Goal: Check status: Check status

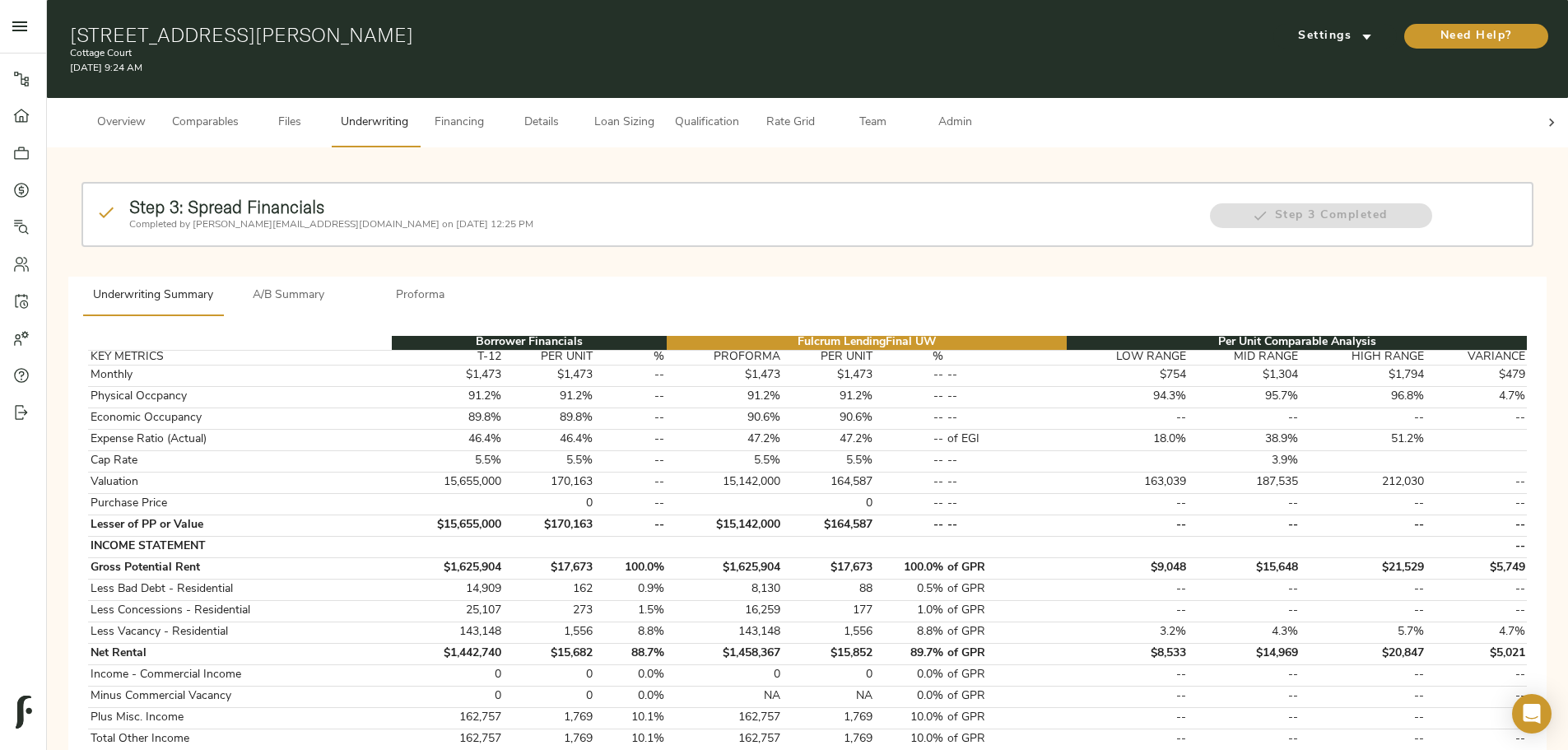
click at [573, 117] on span "Details" at bounding box center [542, 123] width 63 height 20
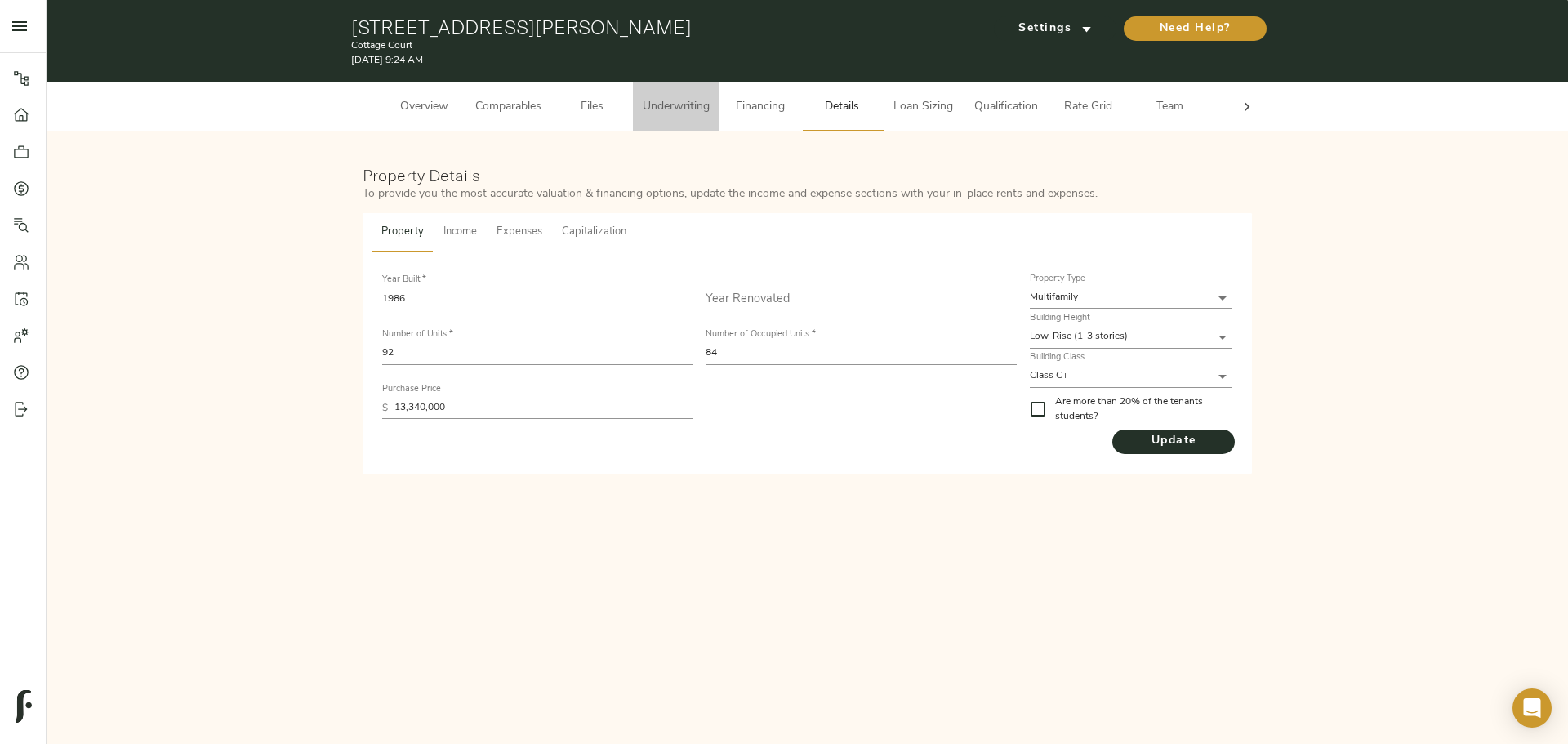
drag, startPoint x: 695, startPoint y: 101, endPoint x: 687, endPoint y: 104, distance: 8.5
click at [611, 100] on span "Underwriting" at bounding box center [676, 107] width 67 height 20
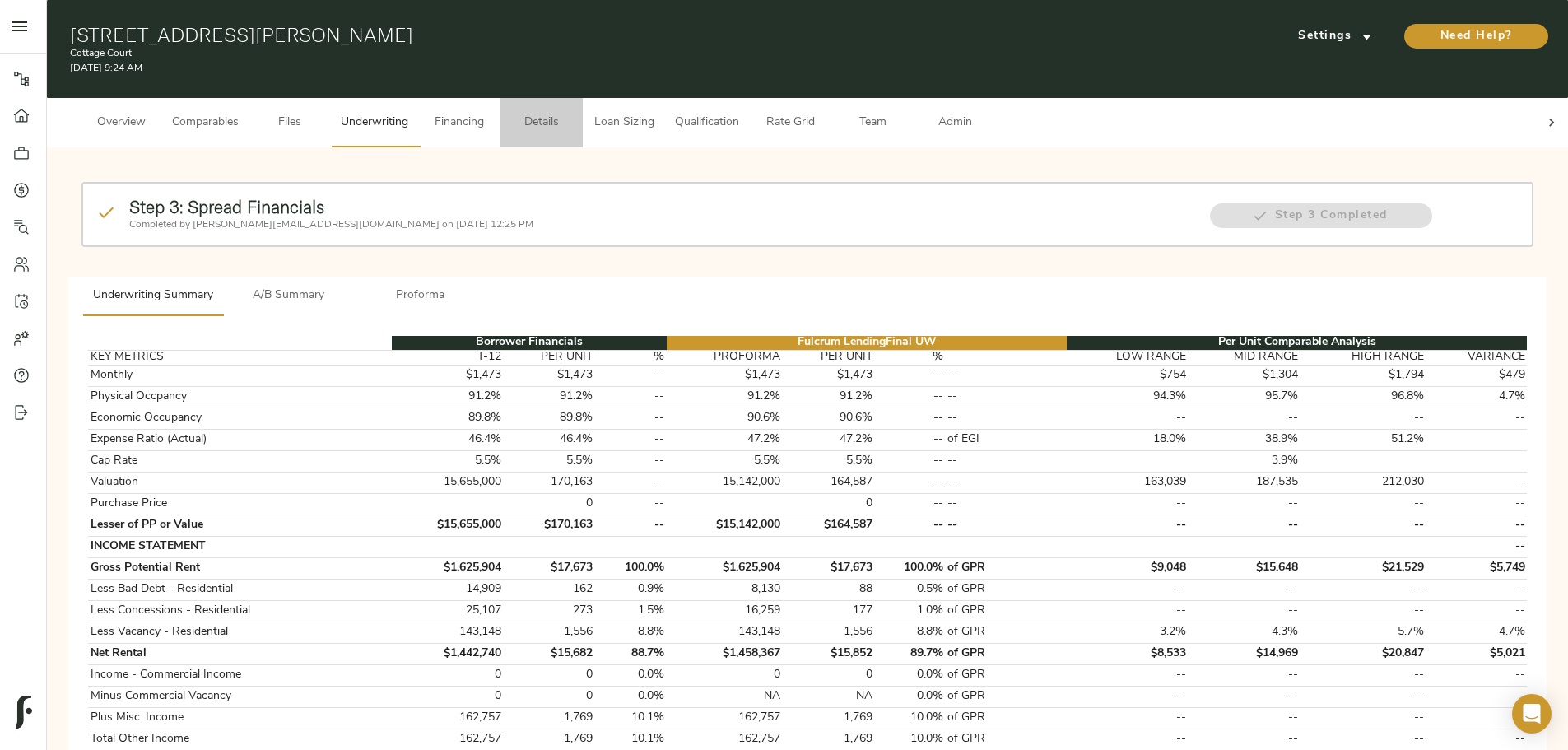
click at [582, 121] on button "Details" at bounding box center [541, 122] width 82 height 49
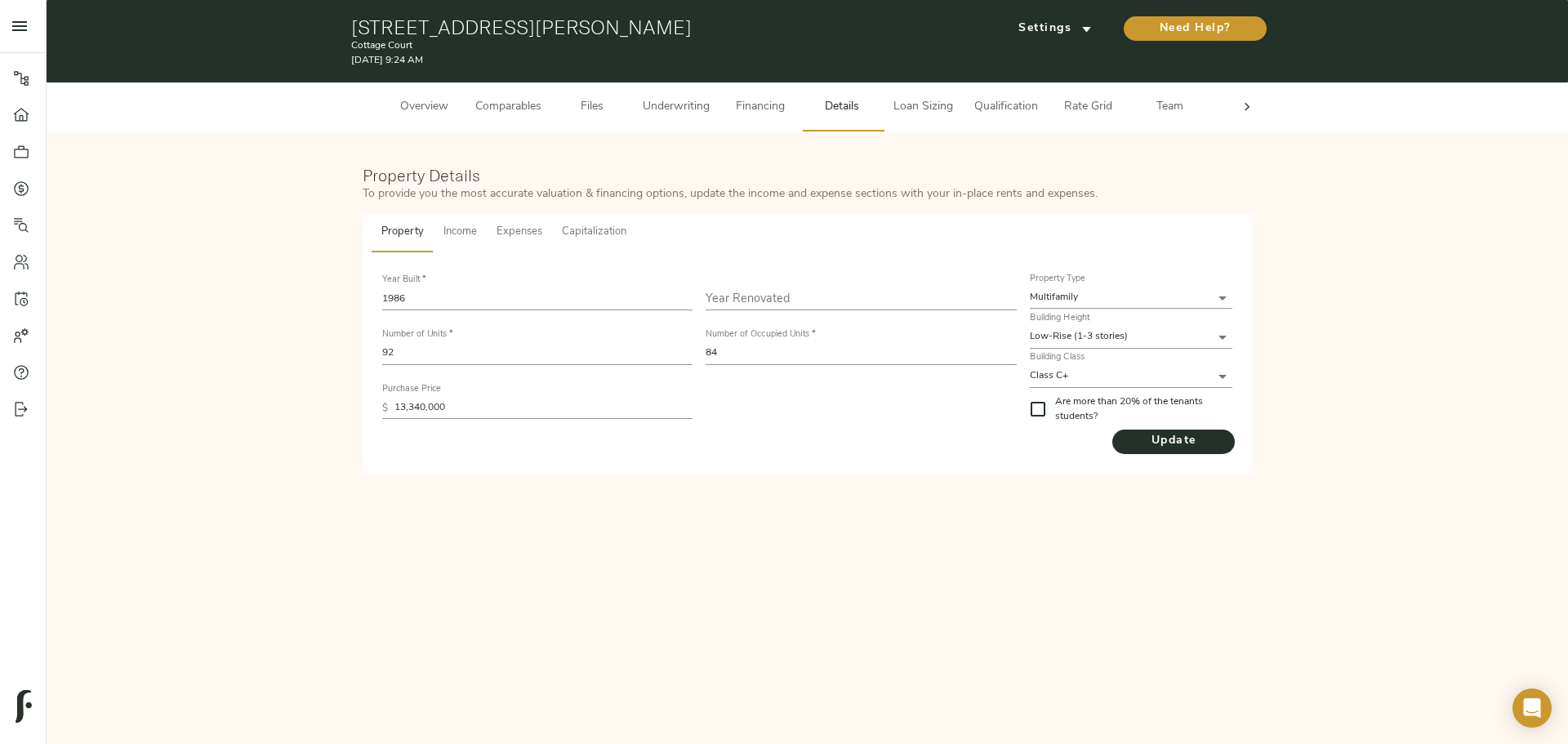
click at [135, 229] on div "Property Details To provide you the most accurate valuation & financing options…" at bounding box center [808, 319] width 1489 height 343
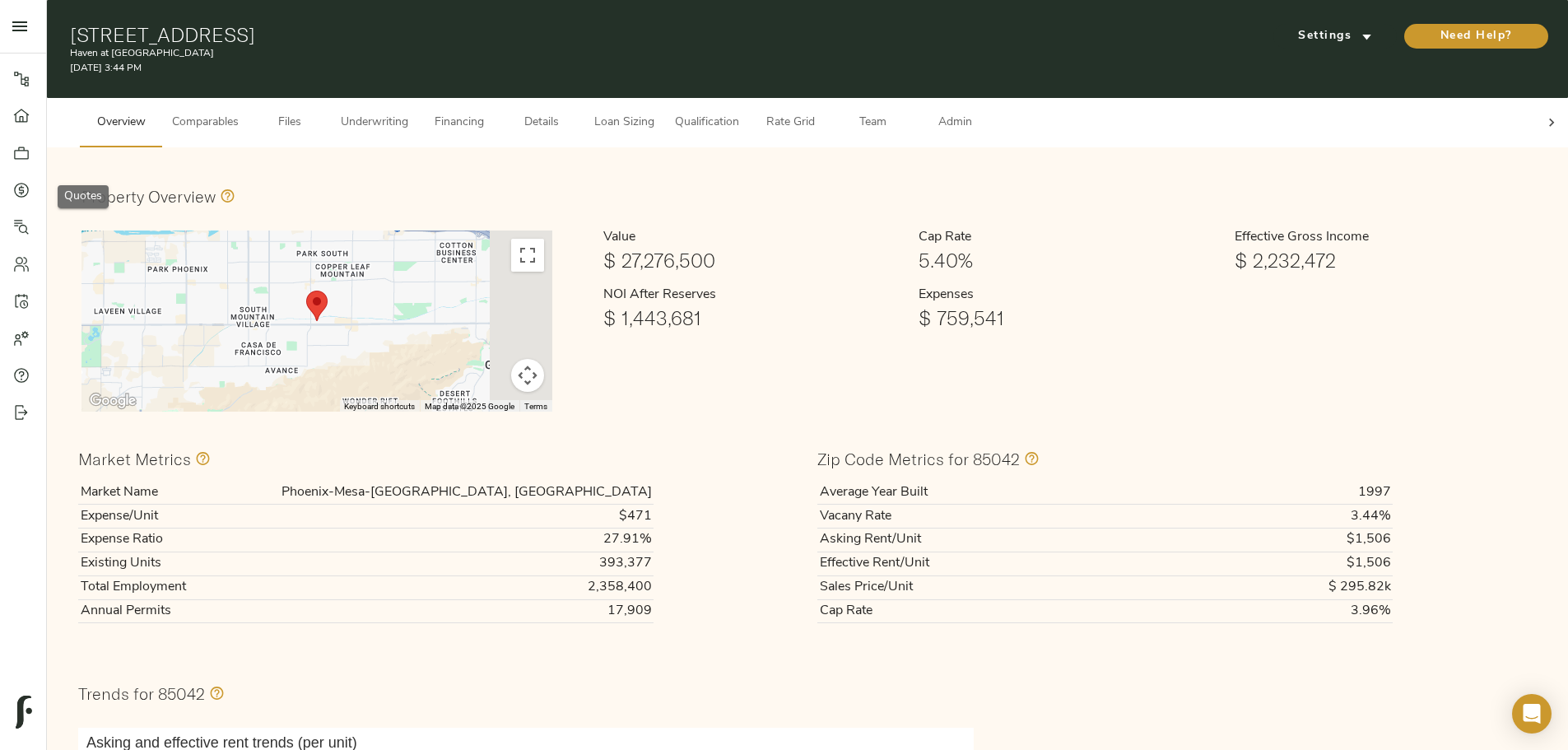
click at [13, 192] on icon at bounding box center [20, 190] width 16 height 16
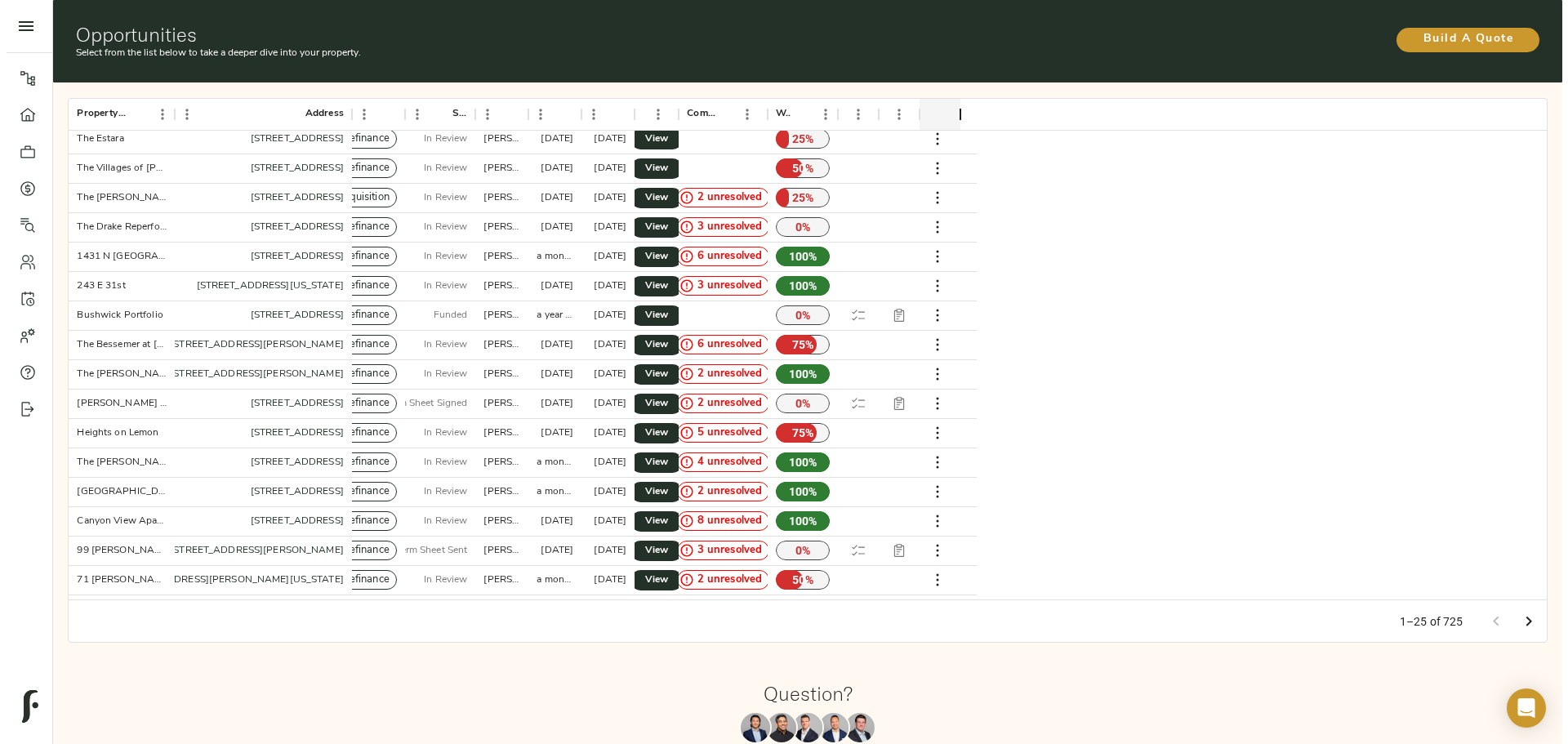
scroll to position [184, 0]
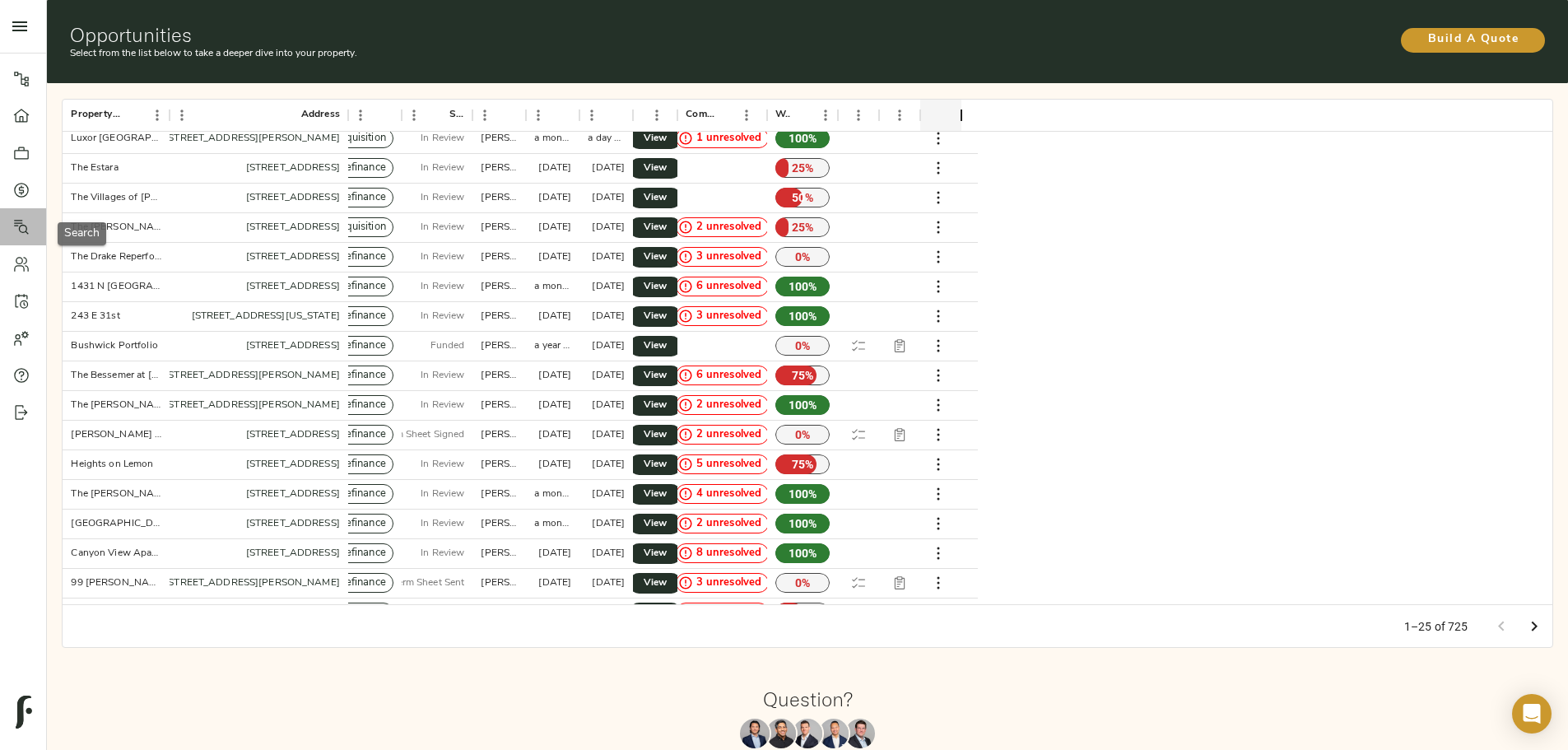
click at [23, 224] on icon at bounding box center [20, 226] width 16 height 16
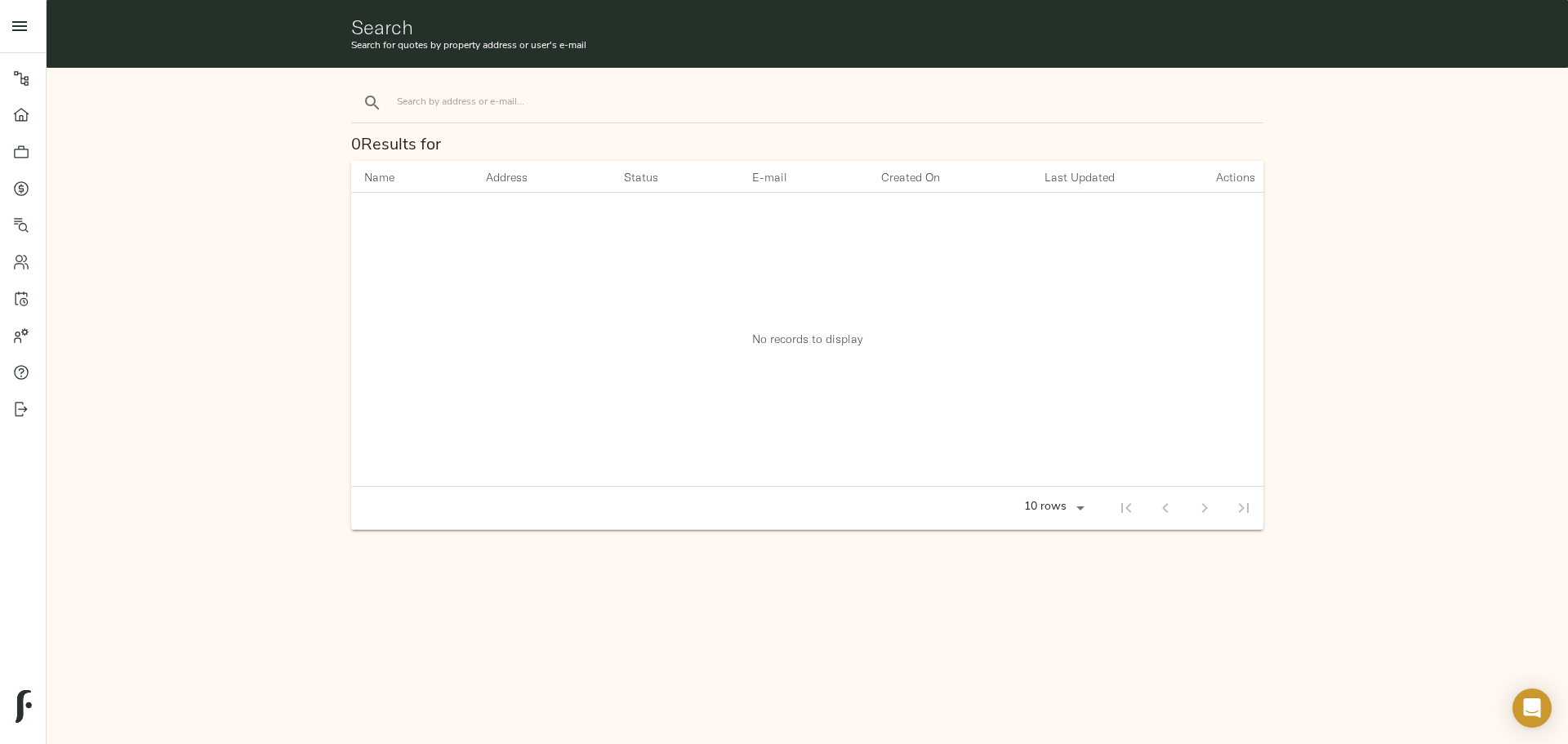
click at [453, 110] on input "search" at bounding box center [535, 102] width 278 height 22
type input "riverwood"
click at [354, 85] on button "search" at bounding box center [372, 103] width 36 height 36
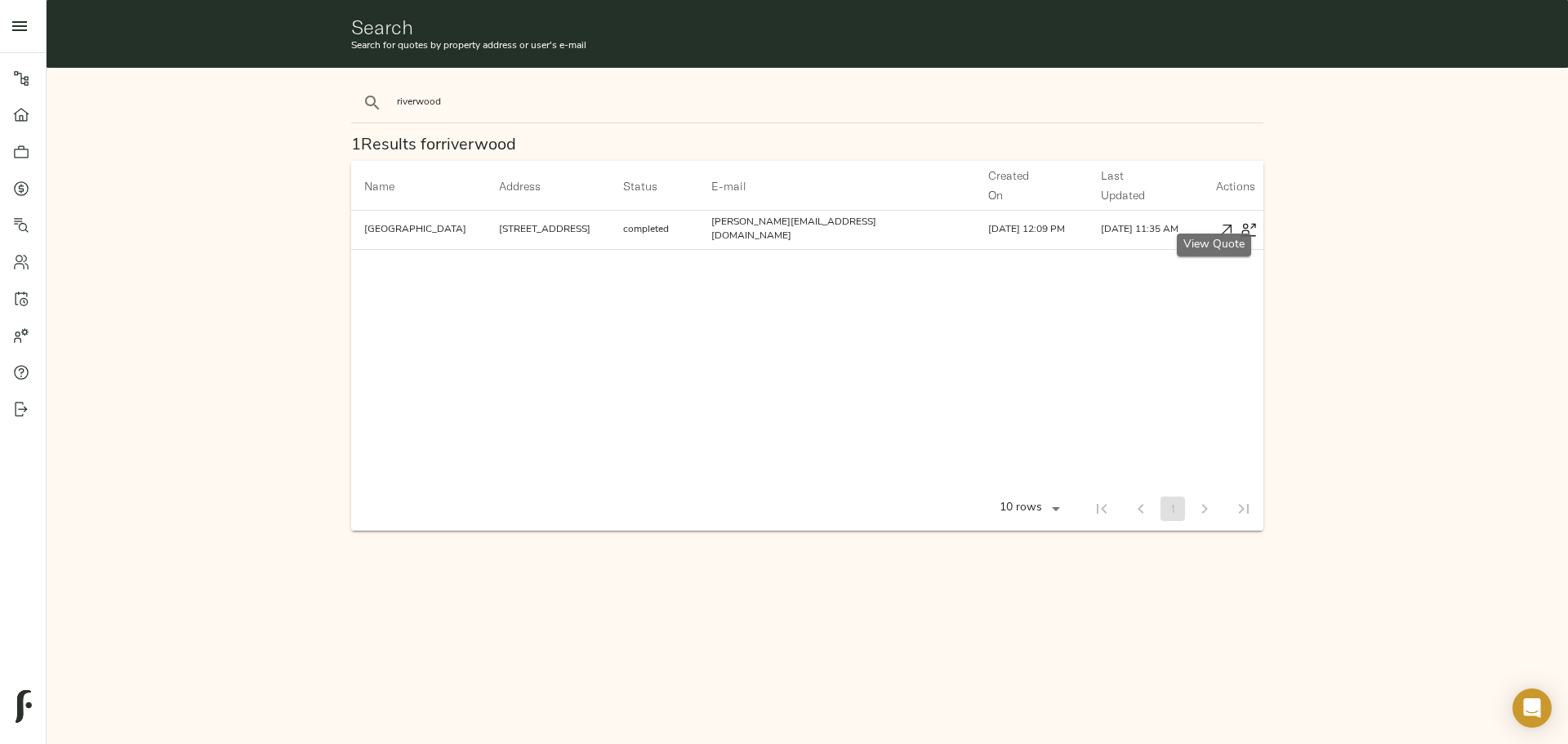
click at [1219, 221] on icon "button" at bounding box center [1226, 229] width 17 height 17
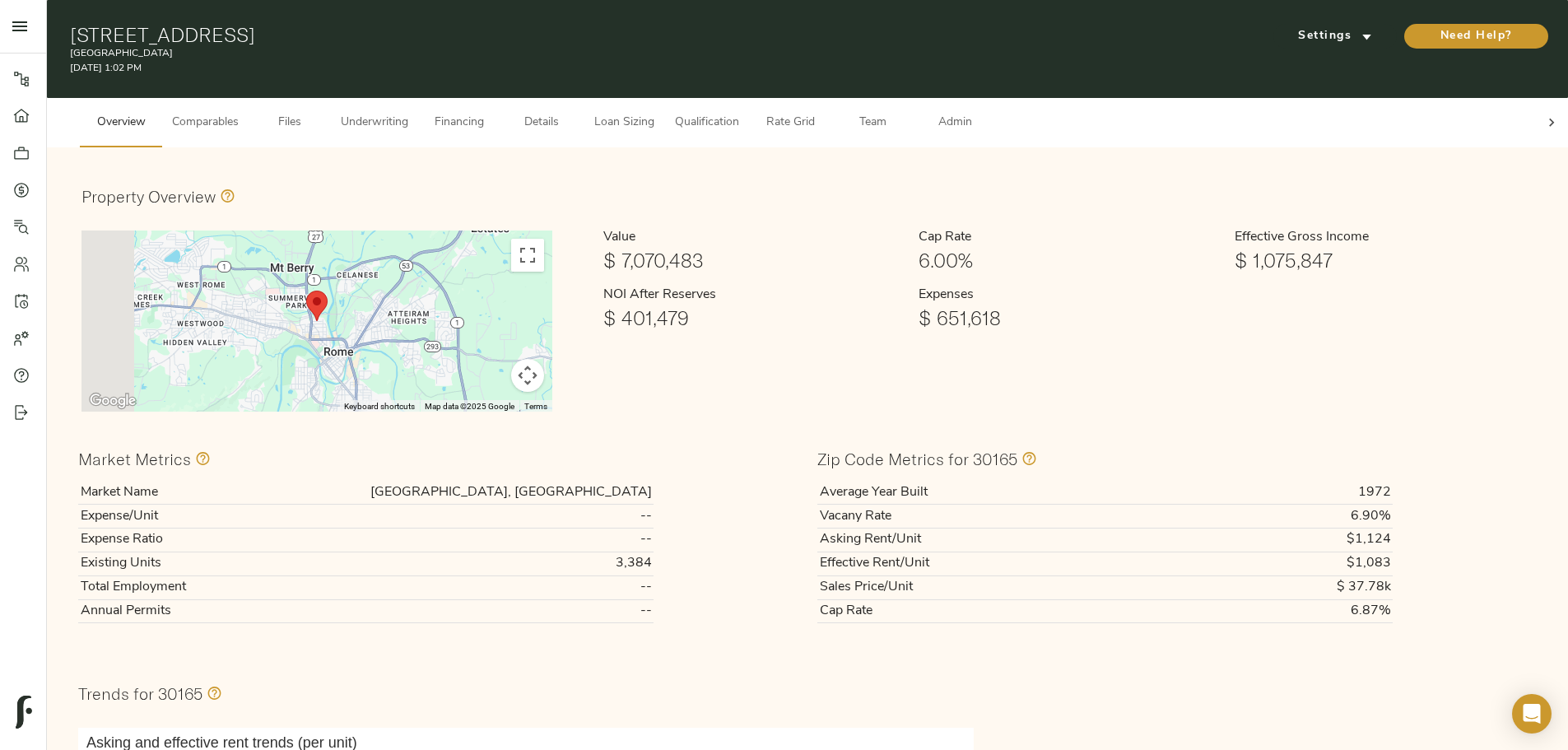
click at [573, 113] on span "Details" at bounding box center [542, 123] width 63 height 20
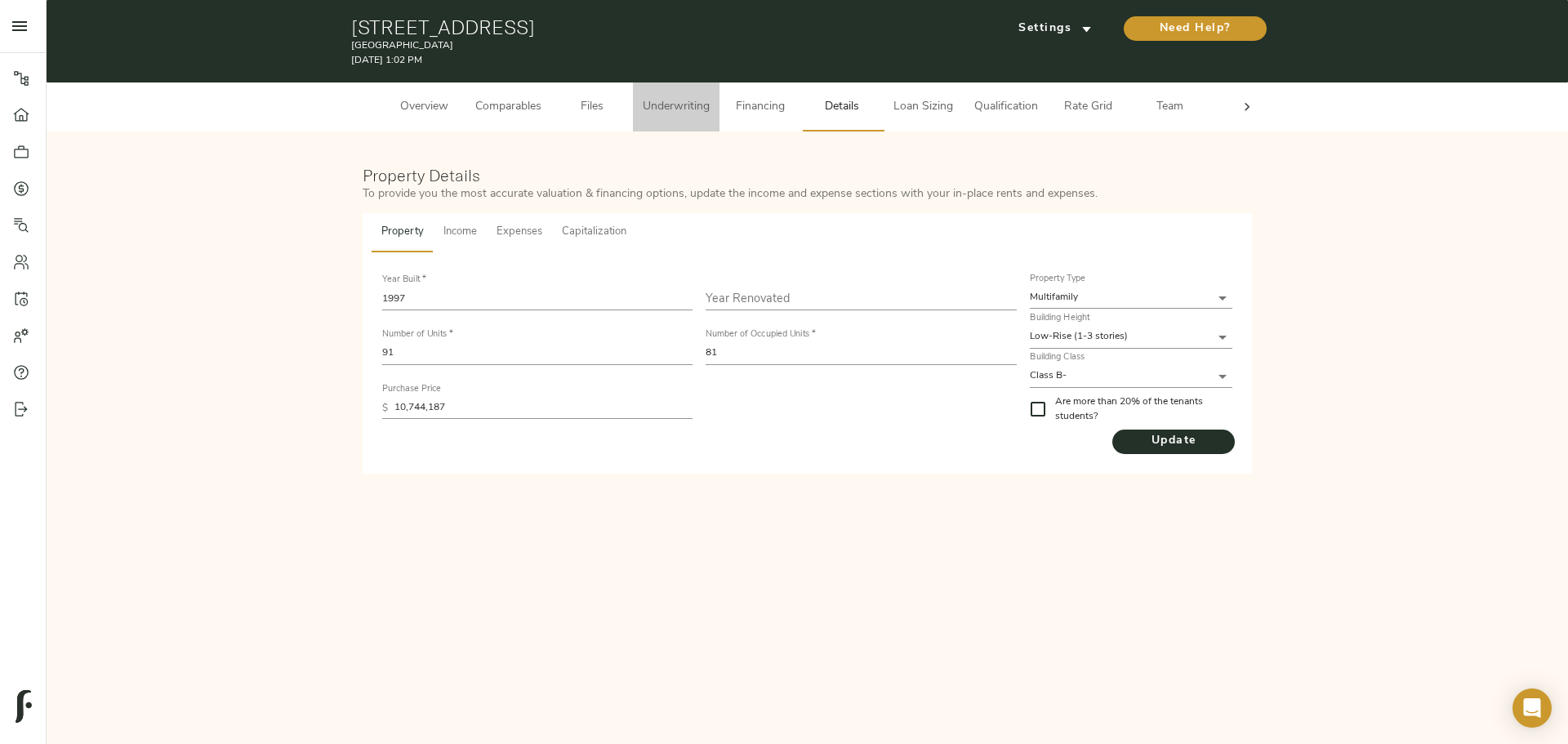
click at [700, 111] on span "Underwriting" at bounding box center [676, 107] width 67 height 20
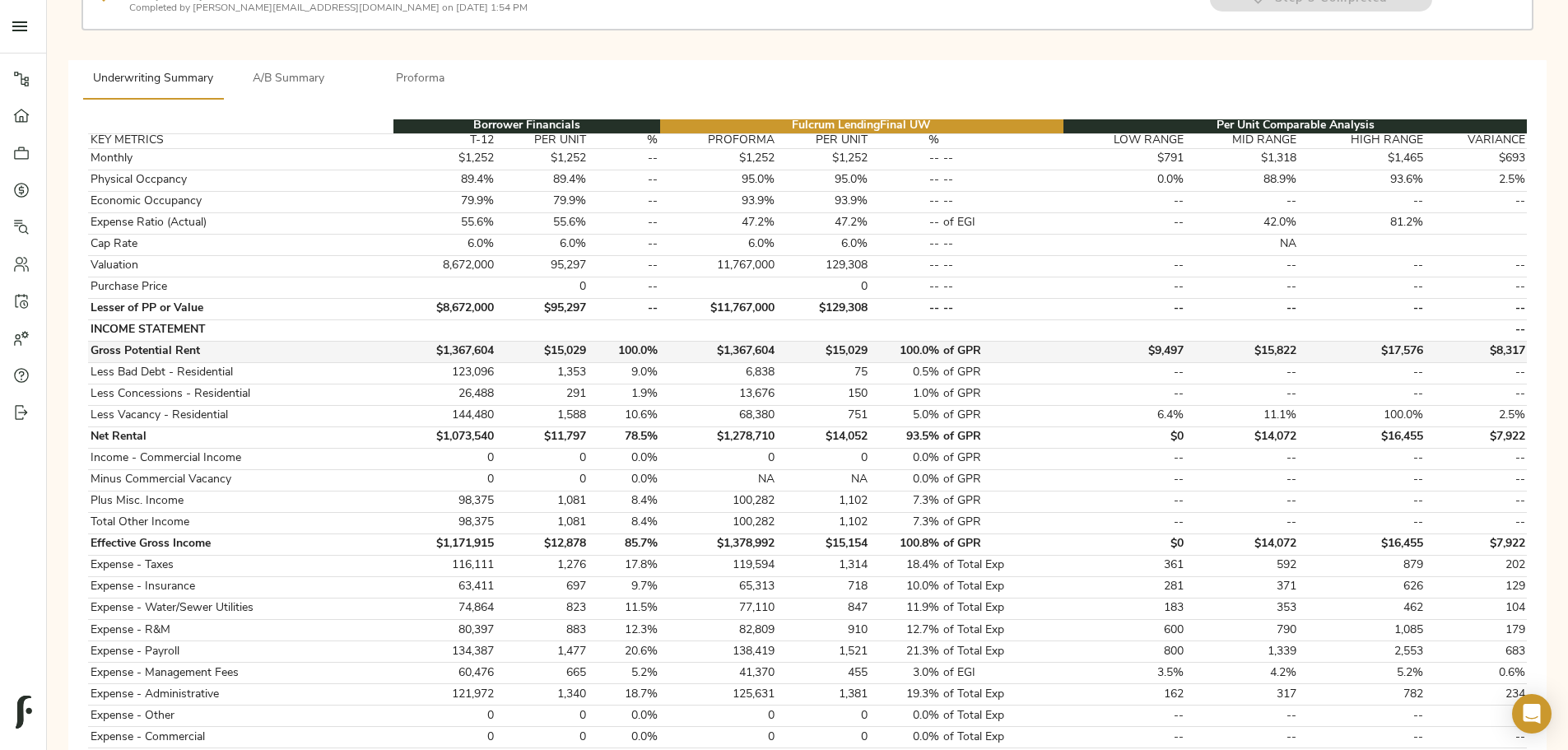
scroll to position [82, 0]
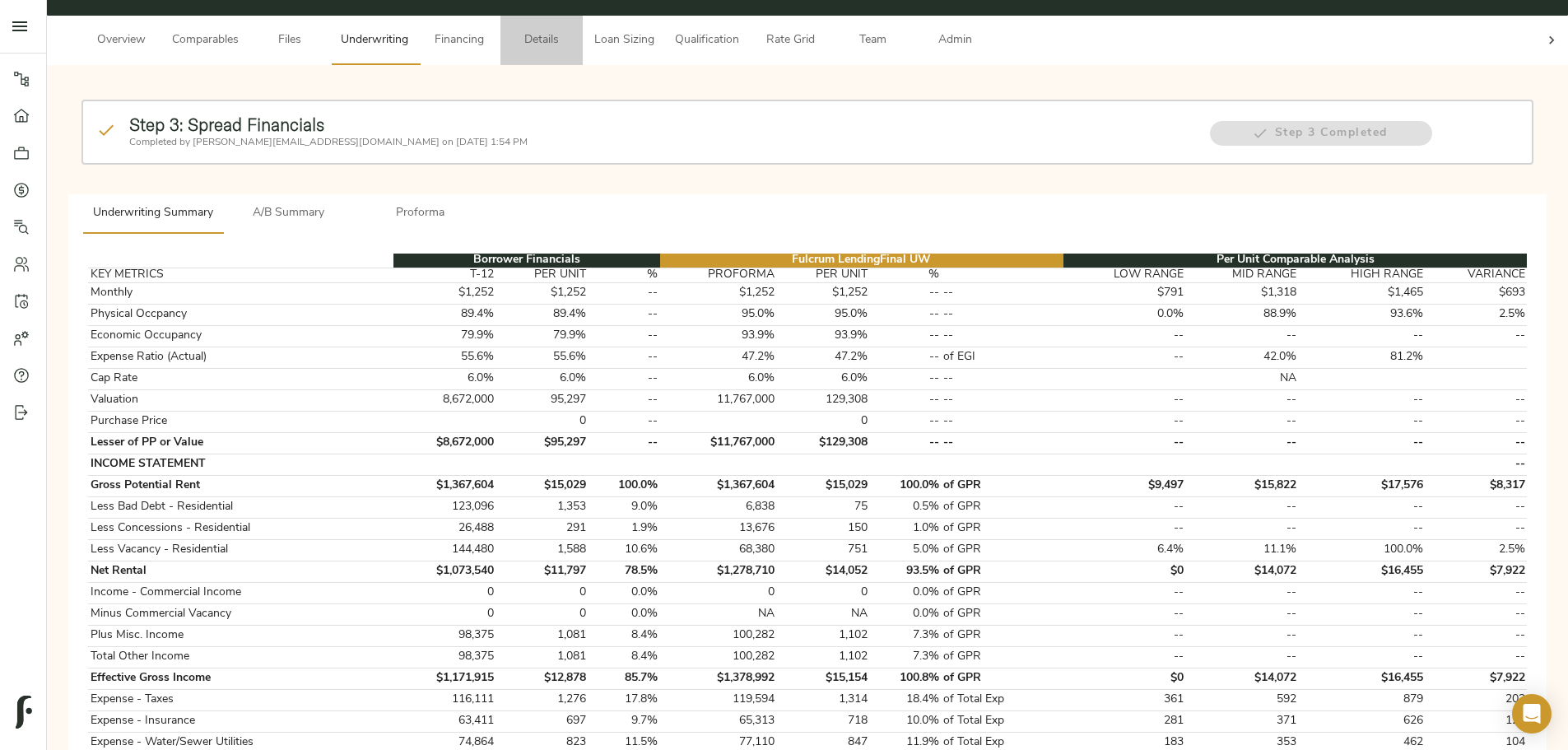
click at [573, 31] on span "Details" at bounding box center [542, 41] width 63 height 20
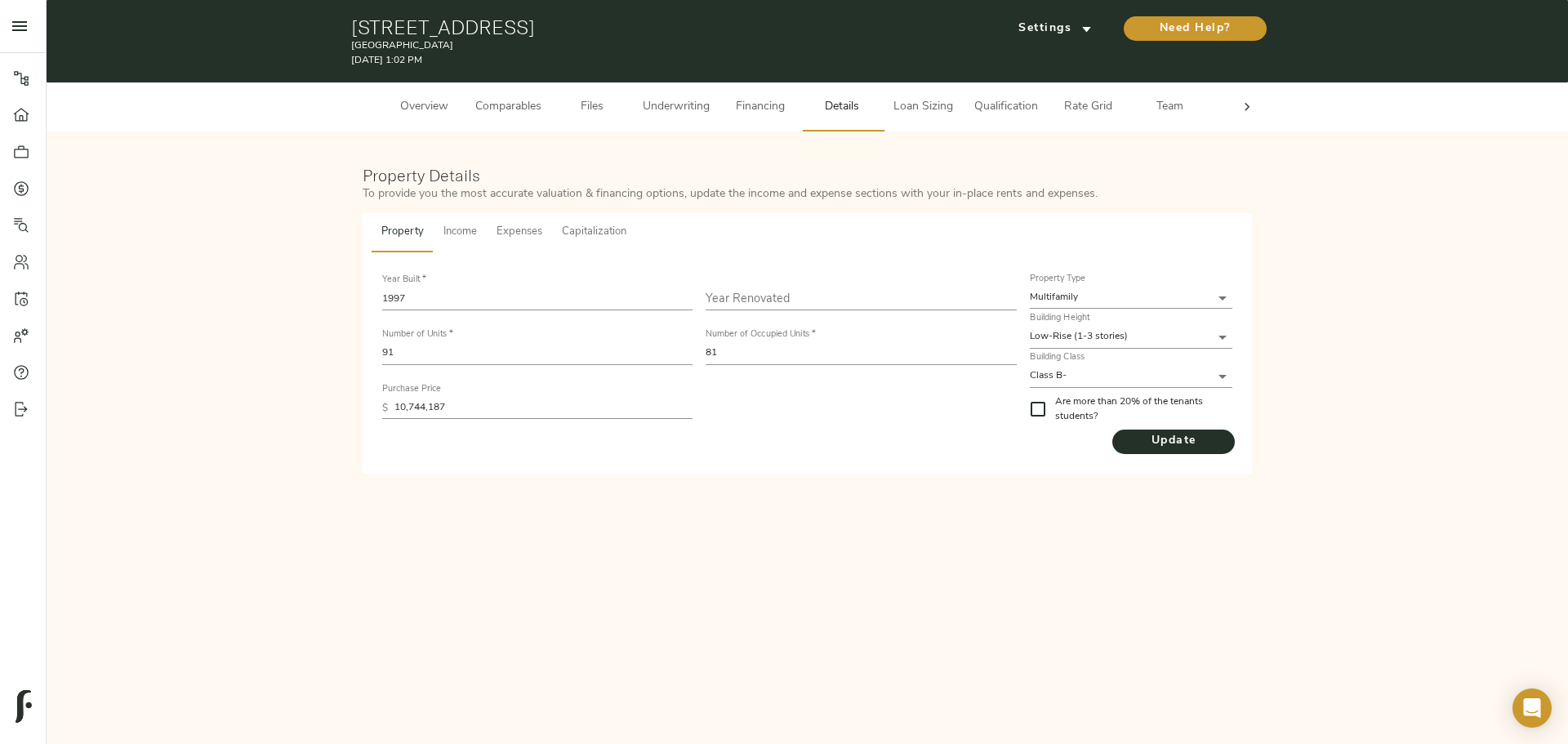
click at [694, 103] on span "Underwriting" at bounding box center [676, 107] width 67 height 20
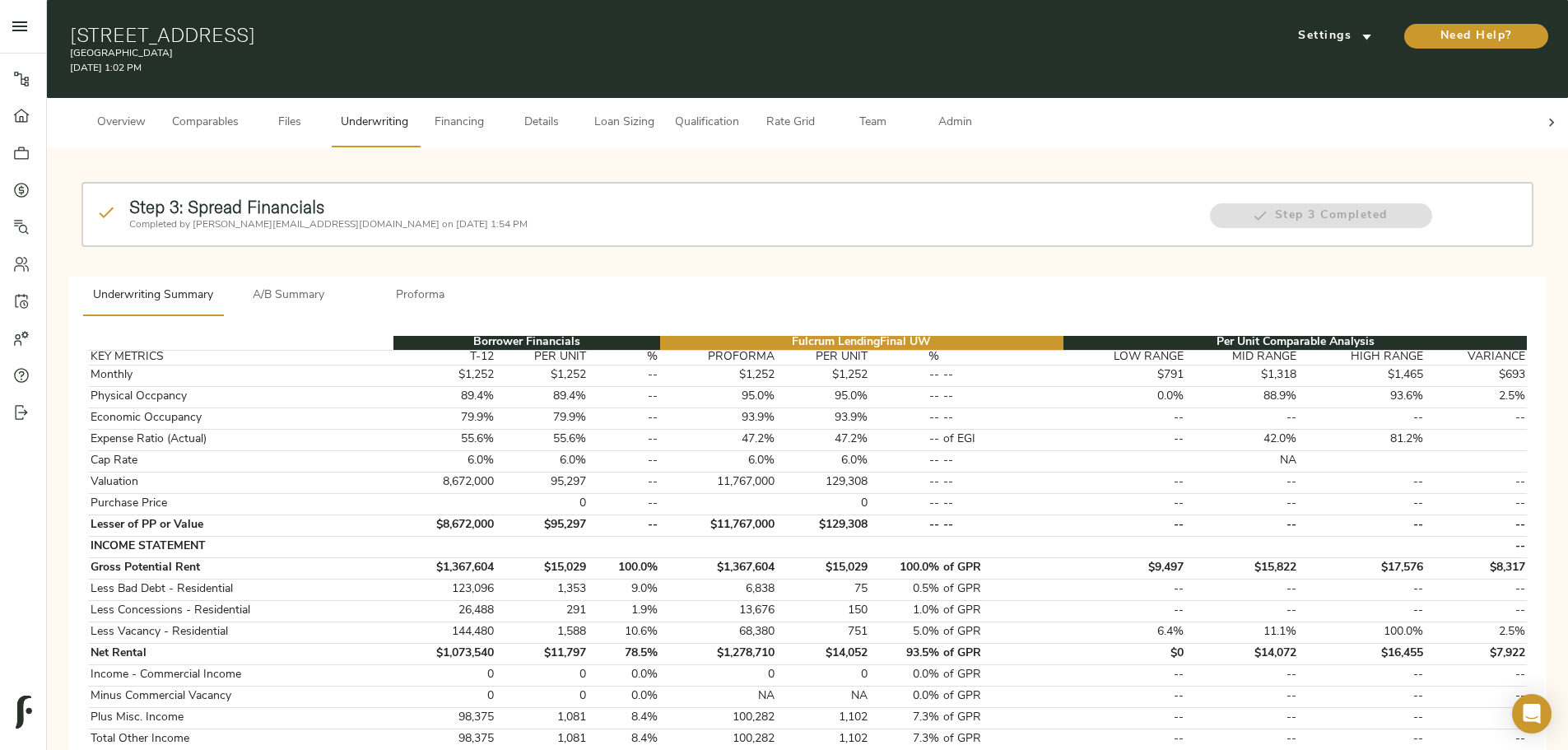
click at [491, 115] on span "Financing" at bounding box center [459, 123] width 63 height 20
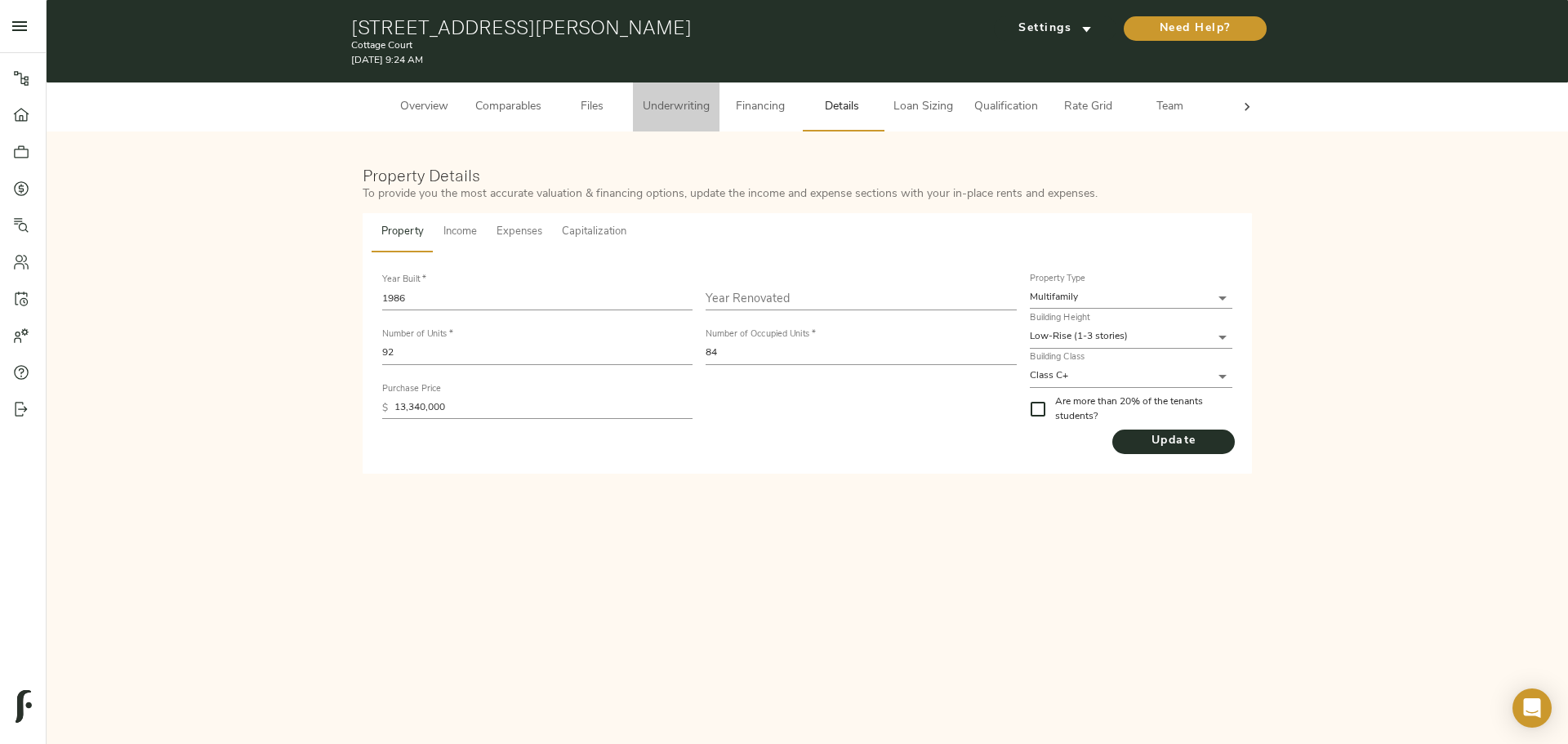
click at [683, 105] on span "Underwriting" at bounding box center [676, 107] width 67 height 20
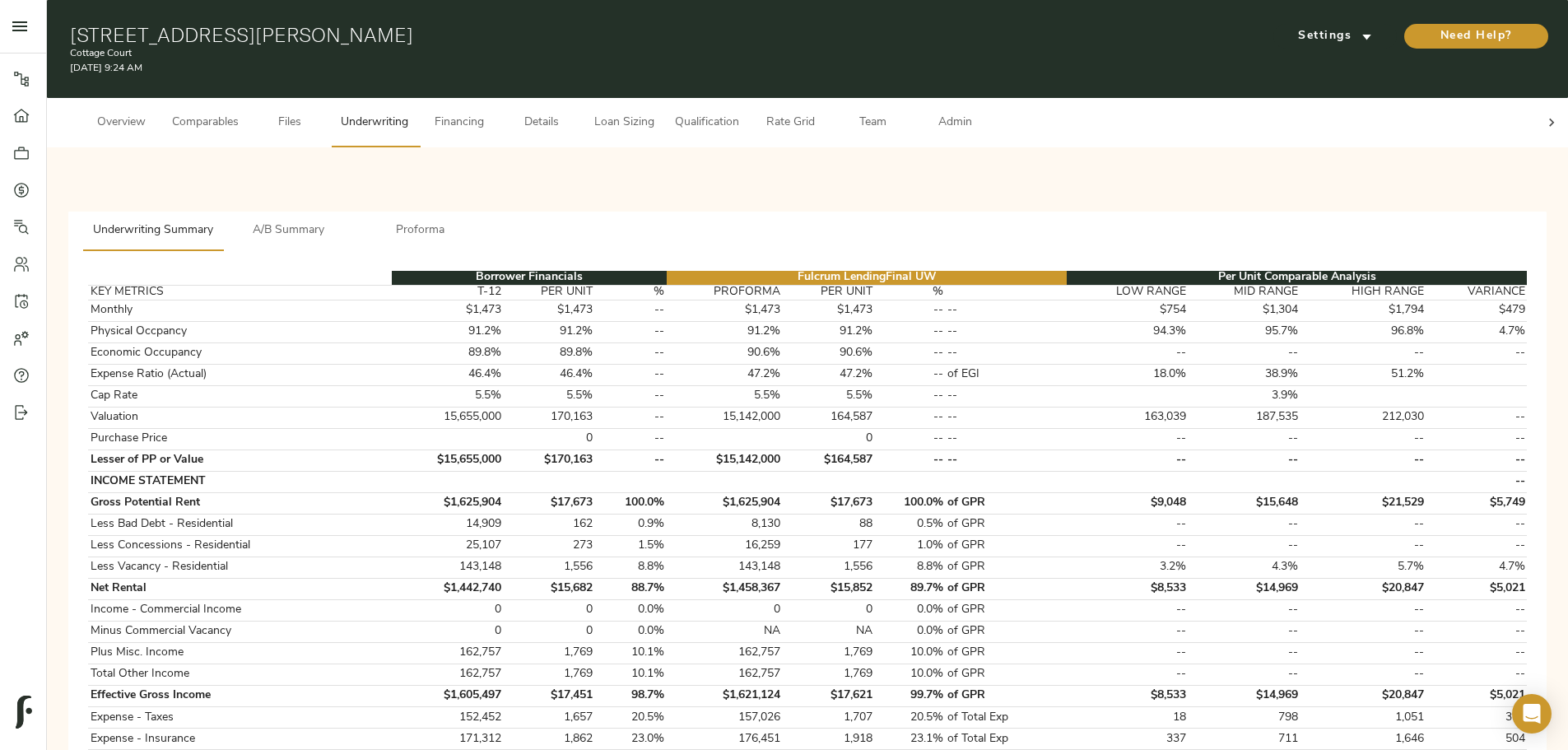
click at [491, 113] on span "Financing" at bounding box center [459, 123] width 63 height 20
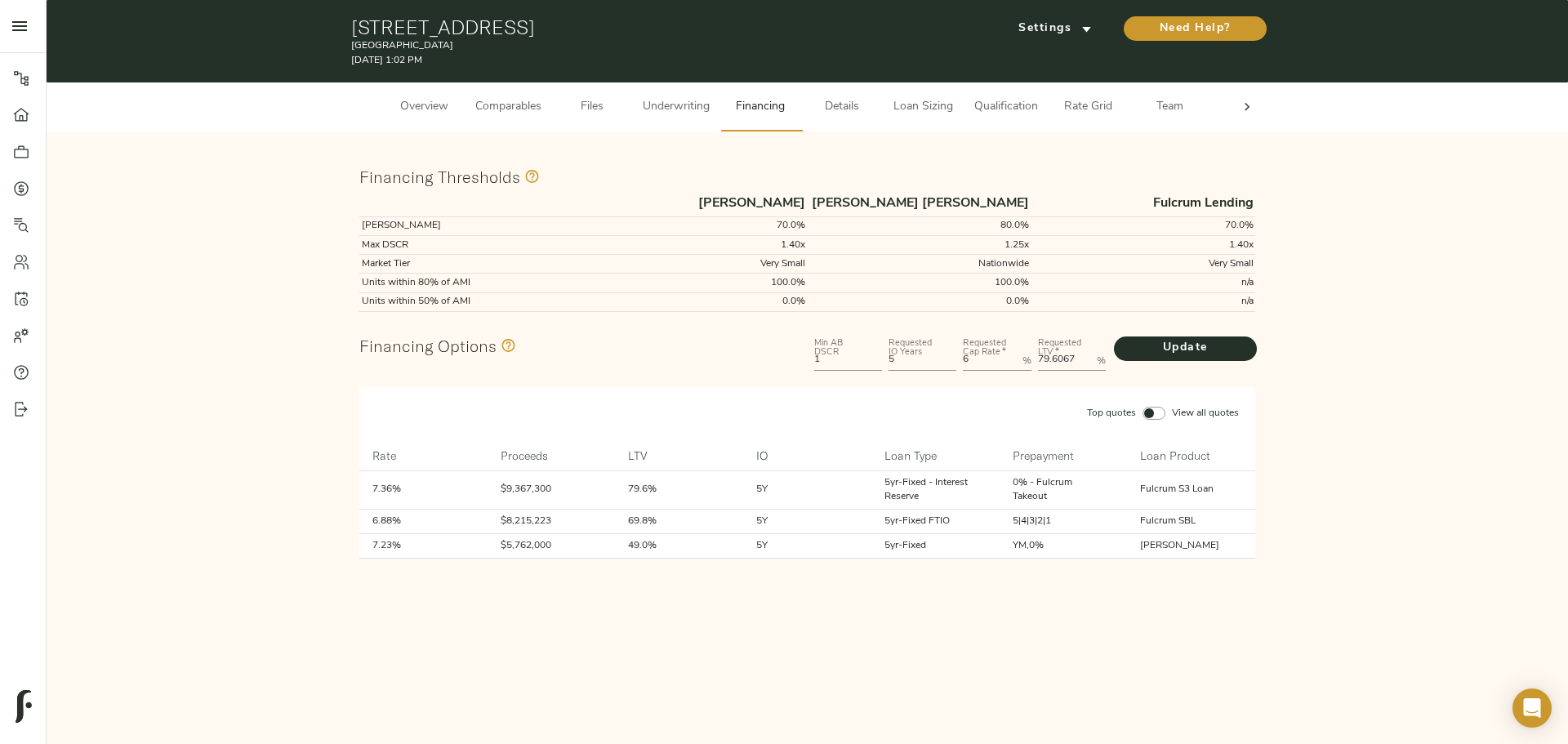
click at [520, 108] on span "Comparables" at bounding box center [508, 107] width 66 height 20
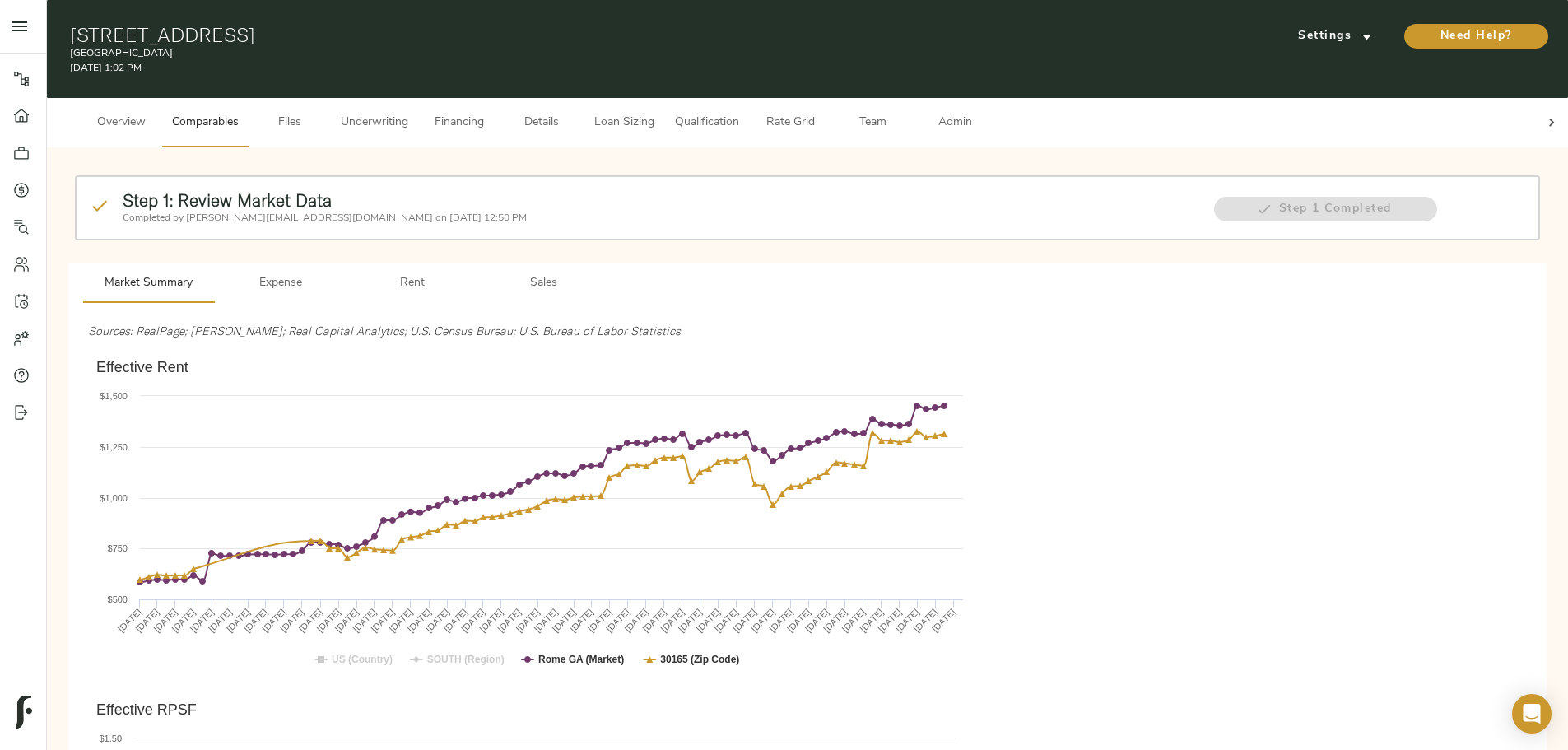
click at [600, 273] on span "Sales" at bounding box center [544, 283] width 112 height 20
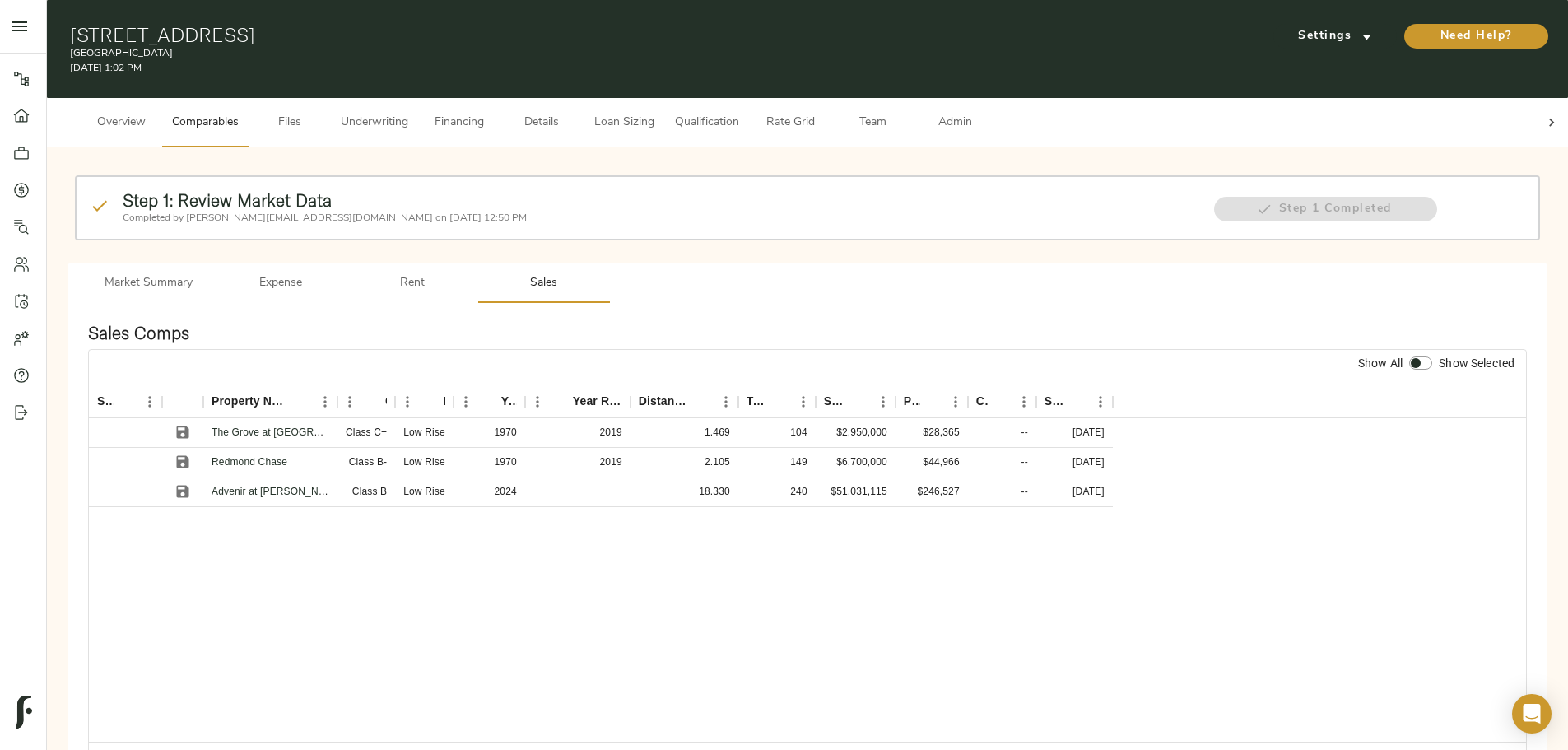
click at [469, 273] on span "Rent" at bounding box center [412, 283] width 112 height 20
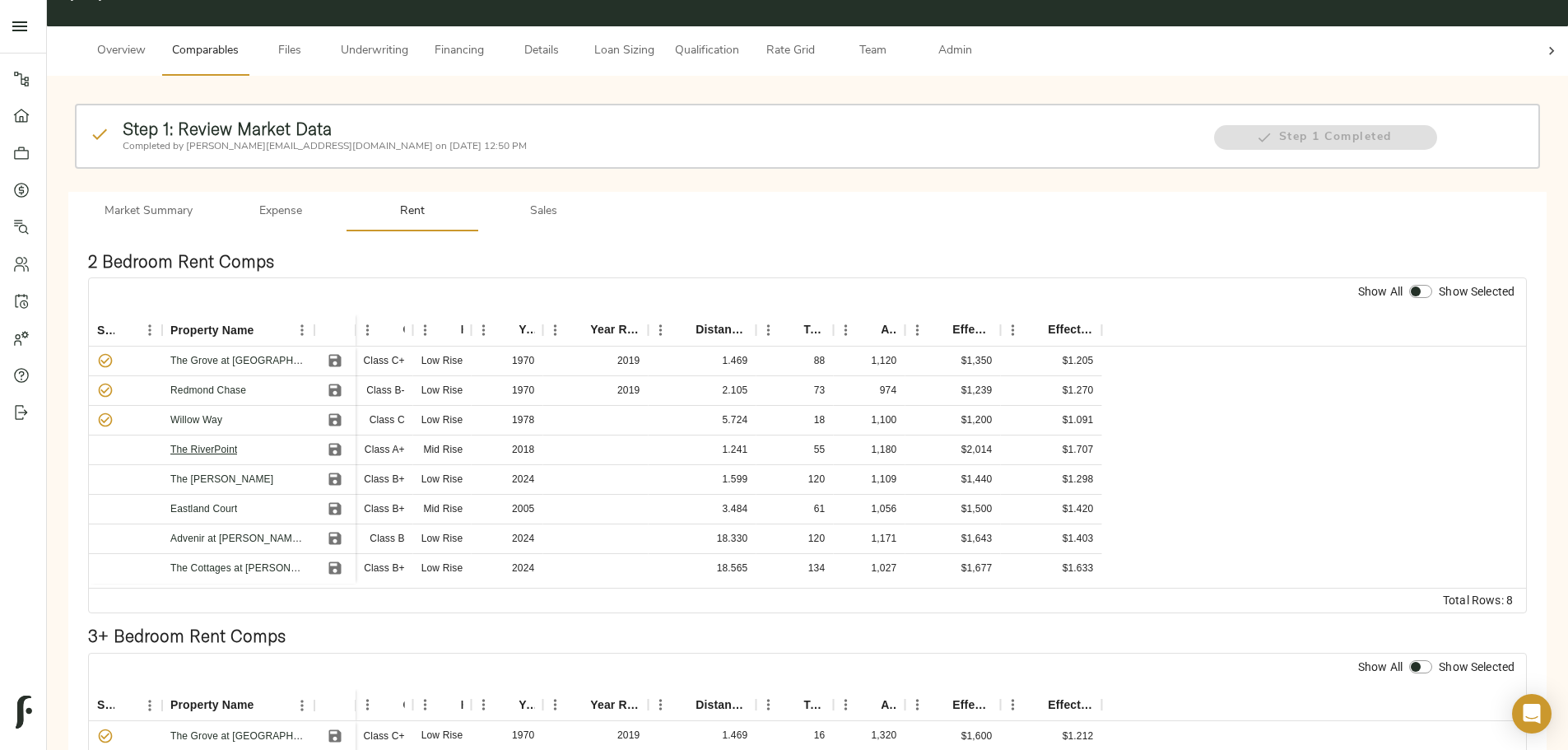
scroll to position [67, 0]
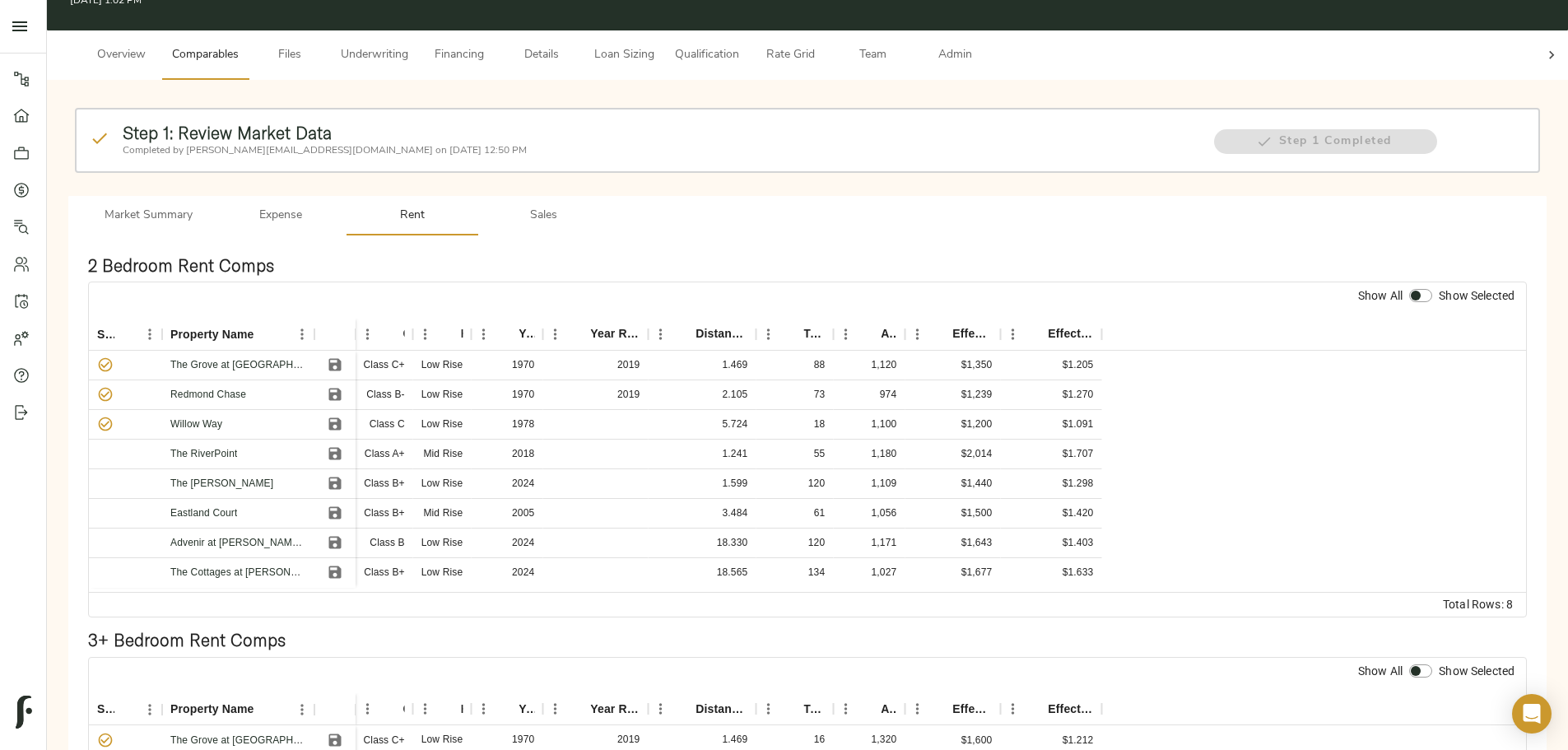
click at [600, 206] on span "Sales" at bounding box center [544, 216] width 112 height 20
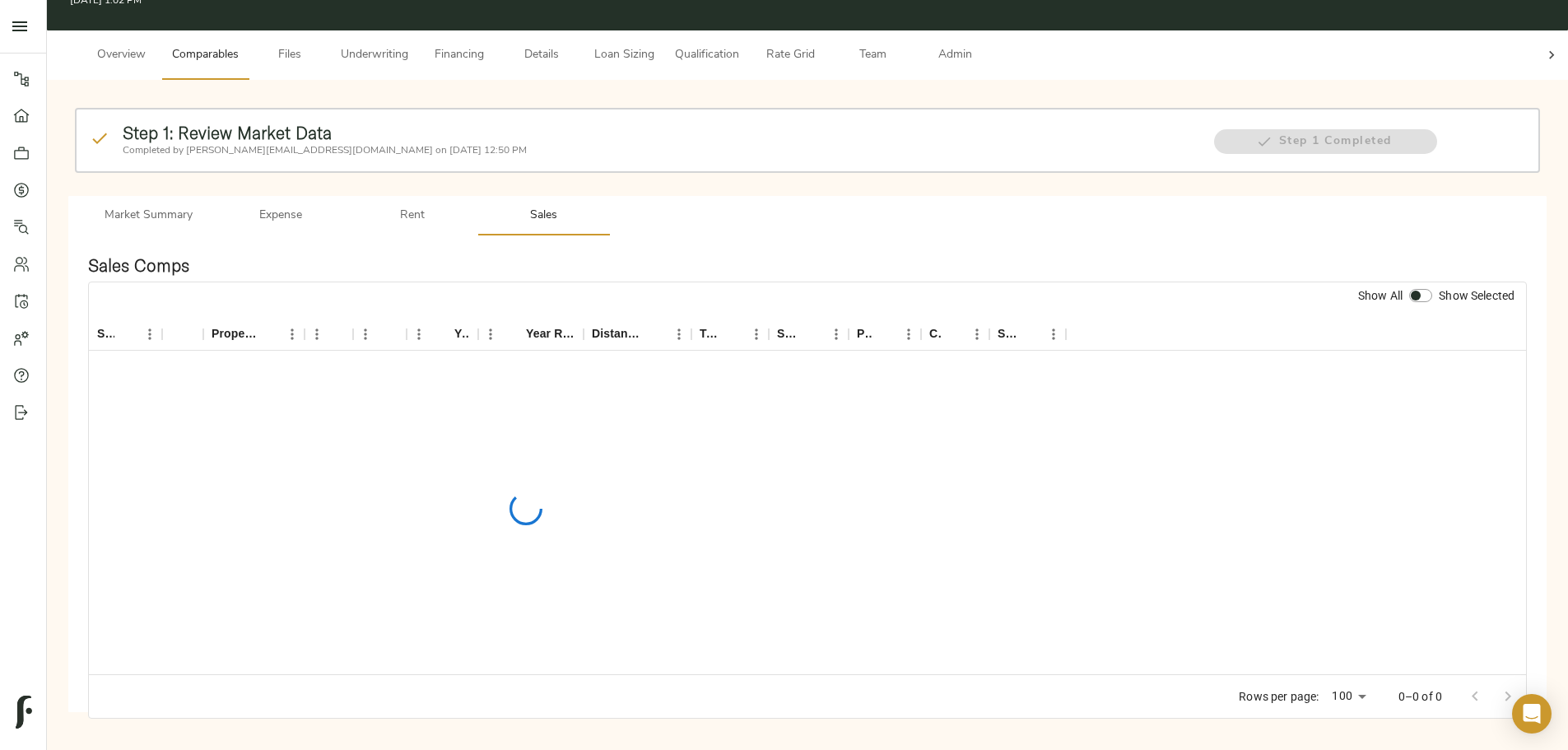
scroll to position [40, 0]
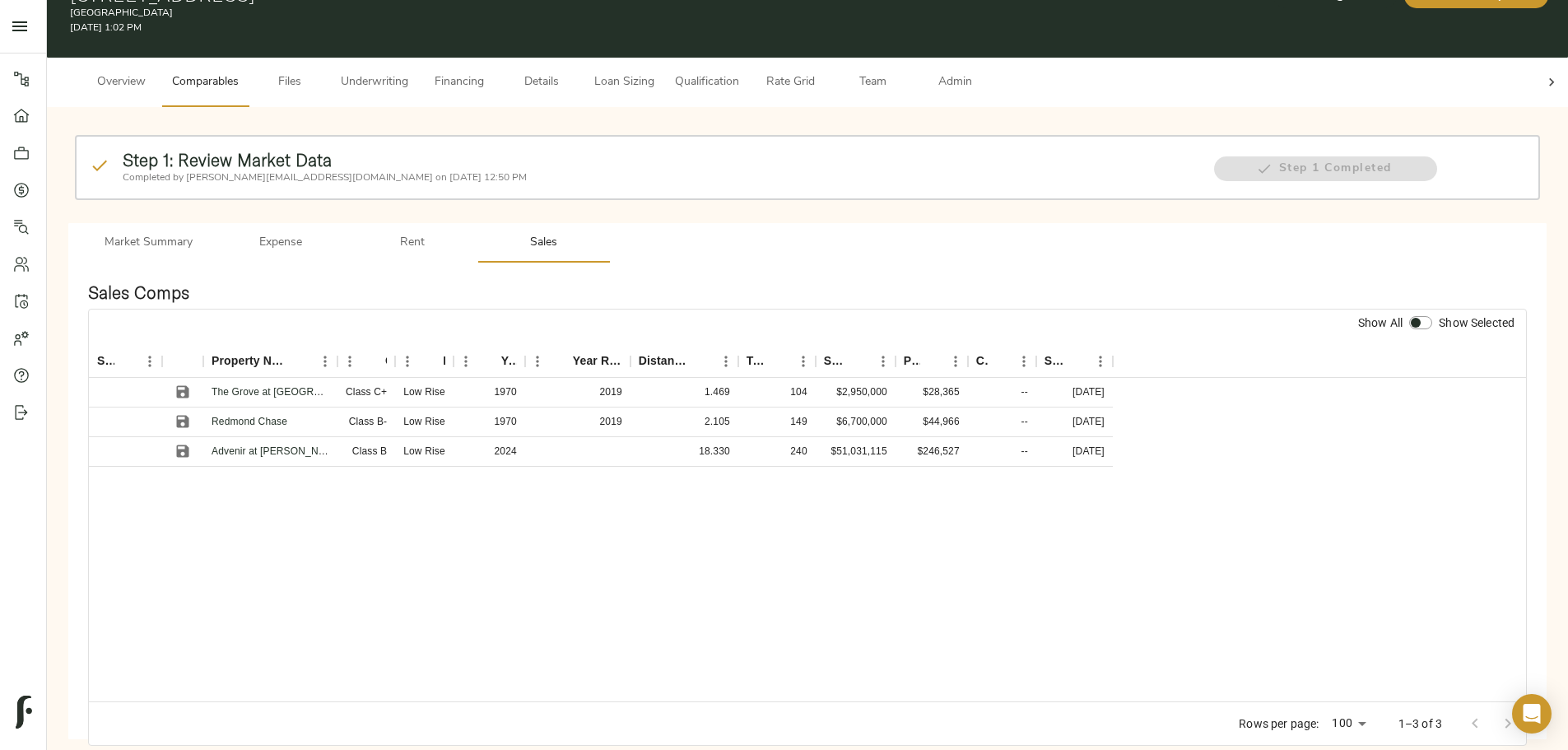
click at [190, 534] on div "Step 1: Review Market Data Completed by justin@fulcrumlendingcorp.com on August…" at bounding box center [808, 433] width 1495 height 627
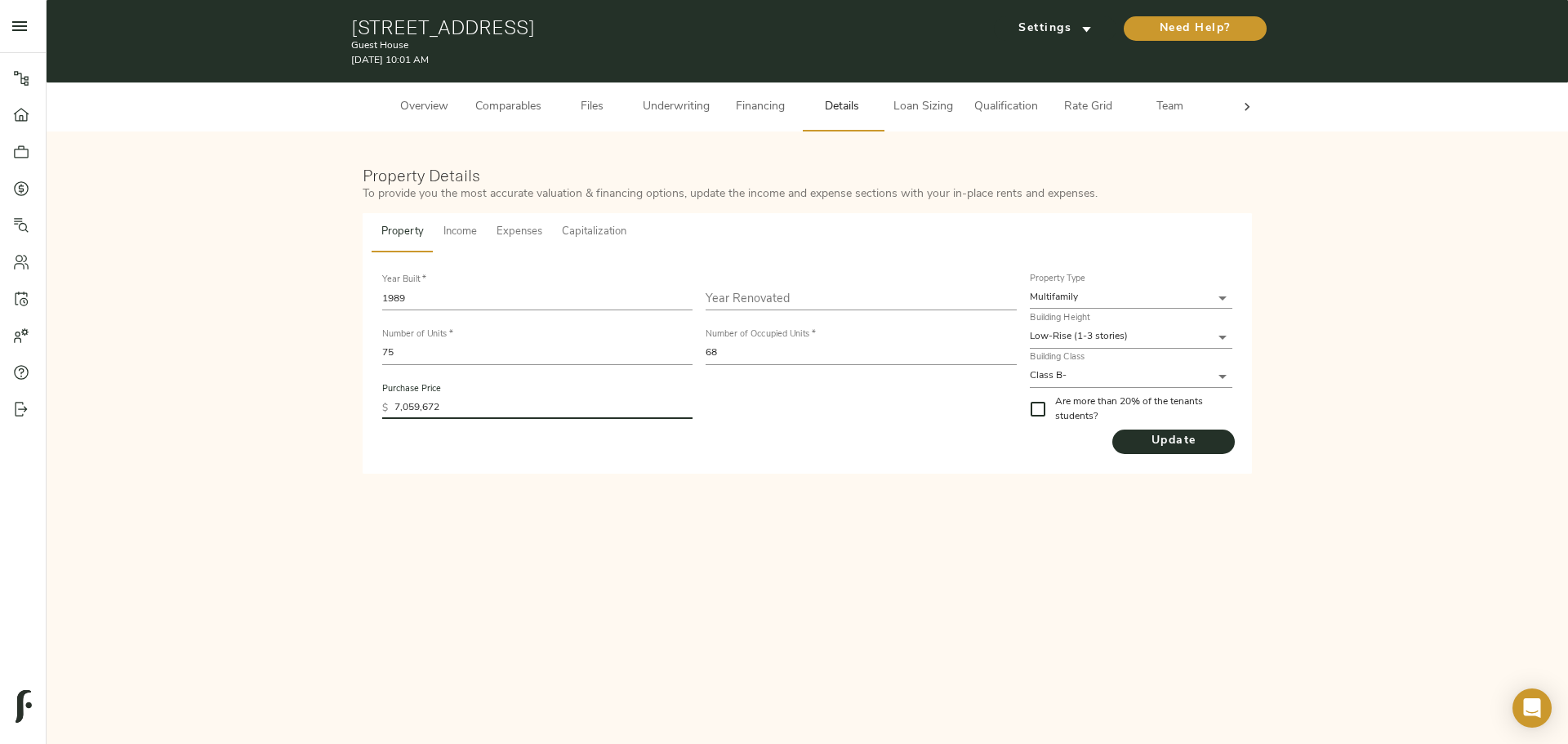
click at [684, 111] on span "Underwriting" at bounding box center [676, 107] width 67 height 20
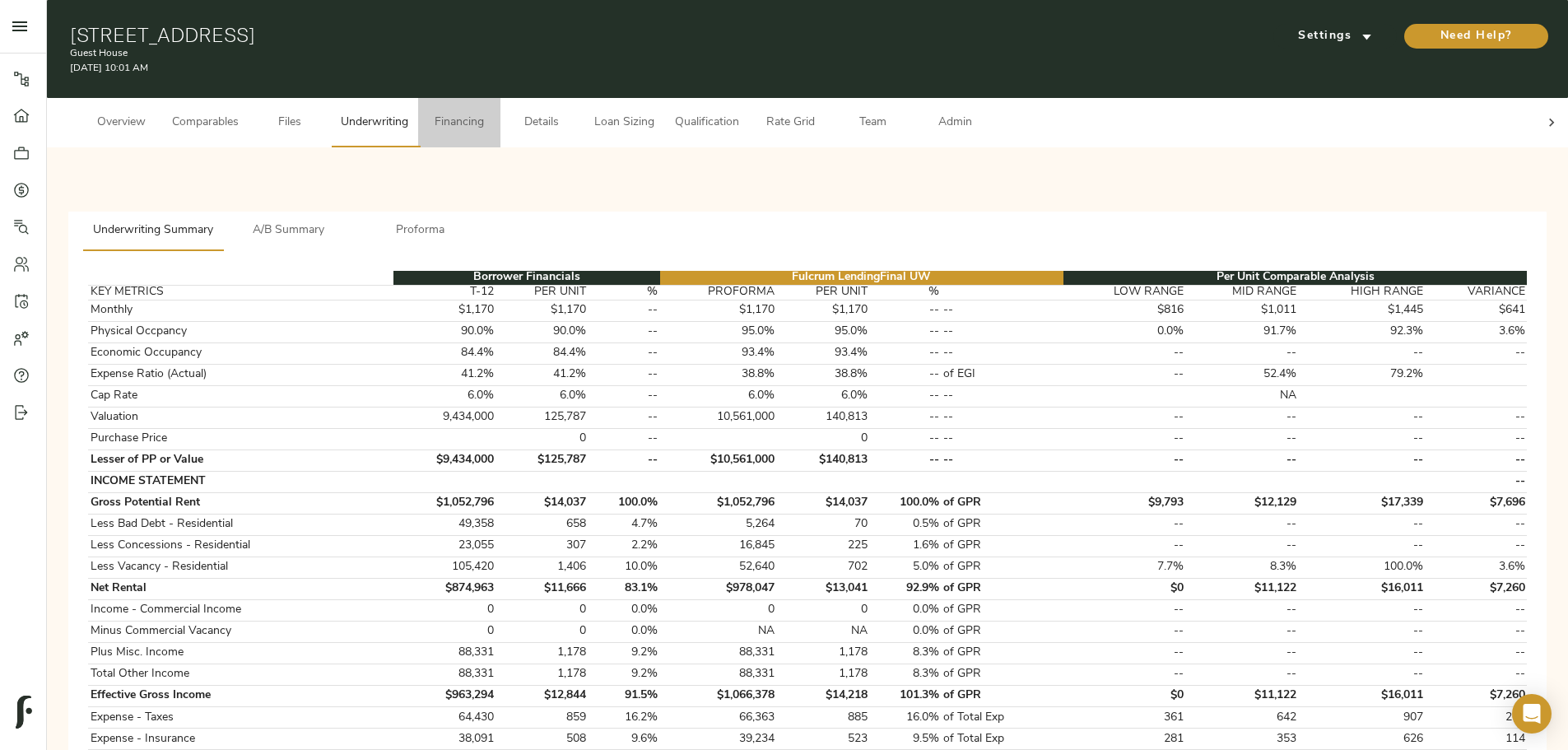
click at [491, 113] on span "Financing" at bounding box center [459, 123] width 63 height 20
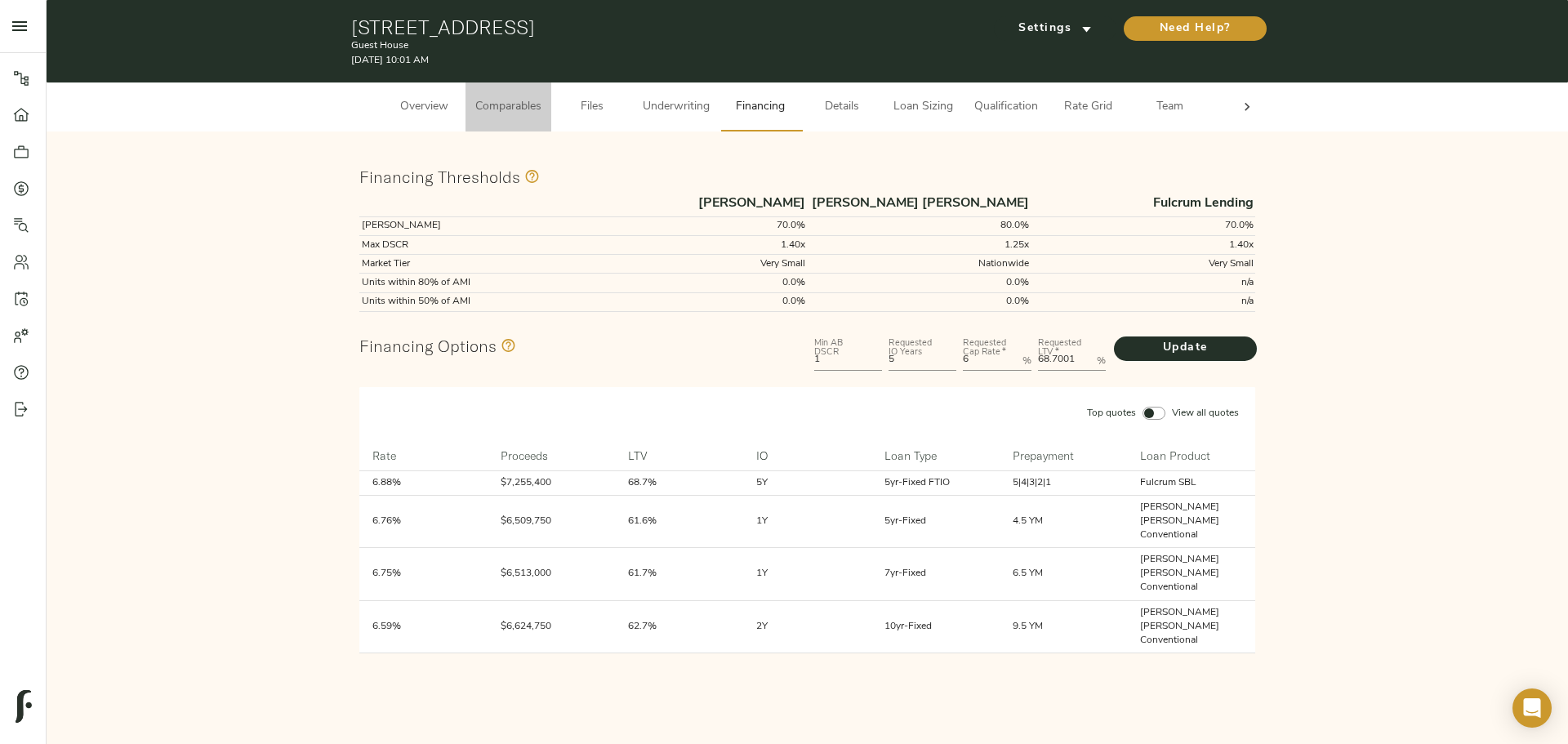
click at [525, 110] on span "Comparables" at bounding box center [508, 107] width 66 height 20
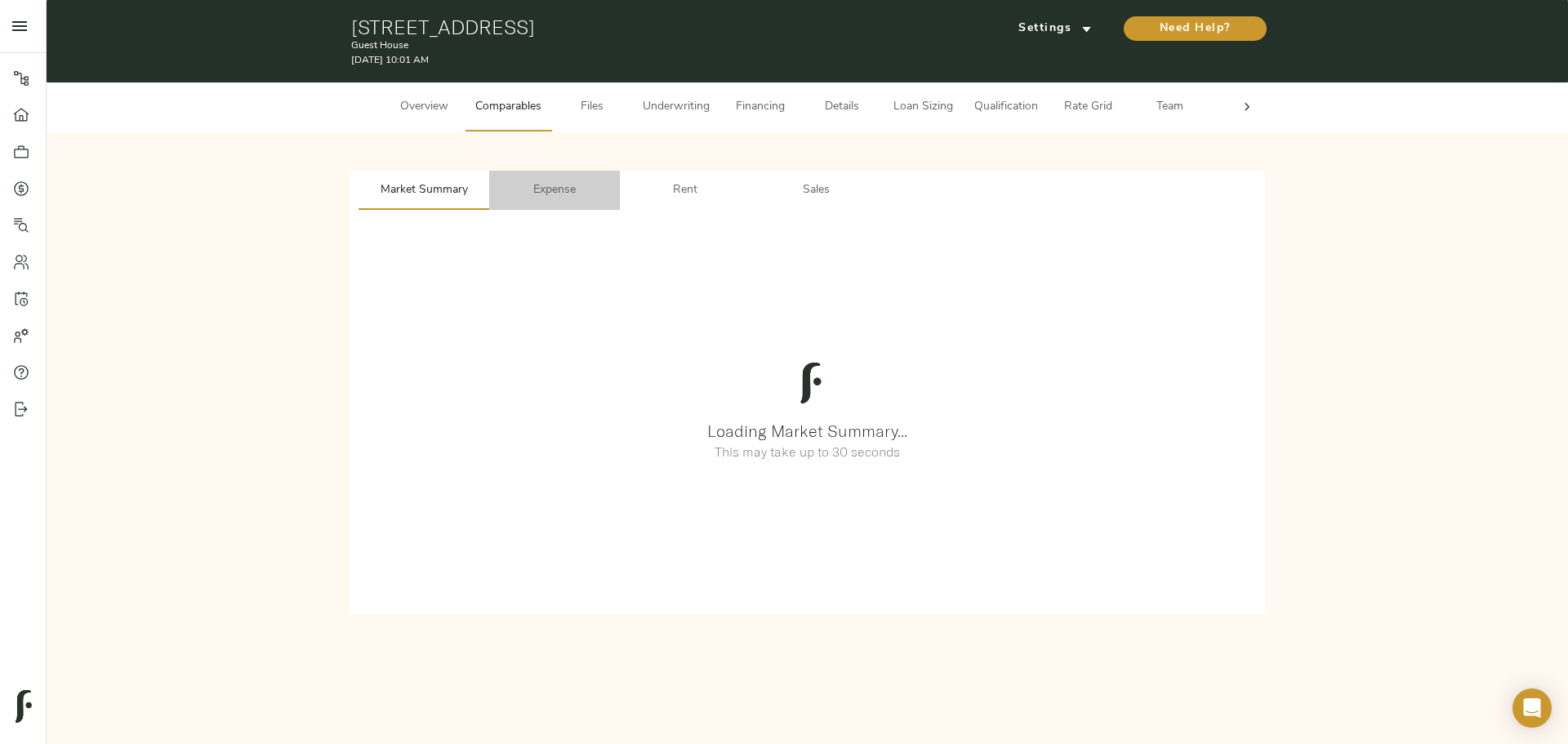
click at [541, 192] on span "Expense" at bounding box center [554, 191] width 111 height 20
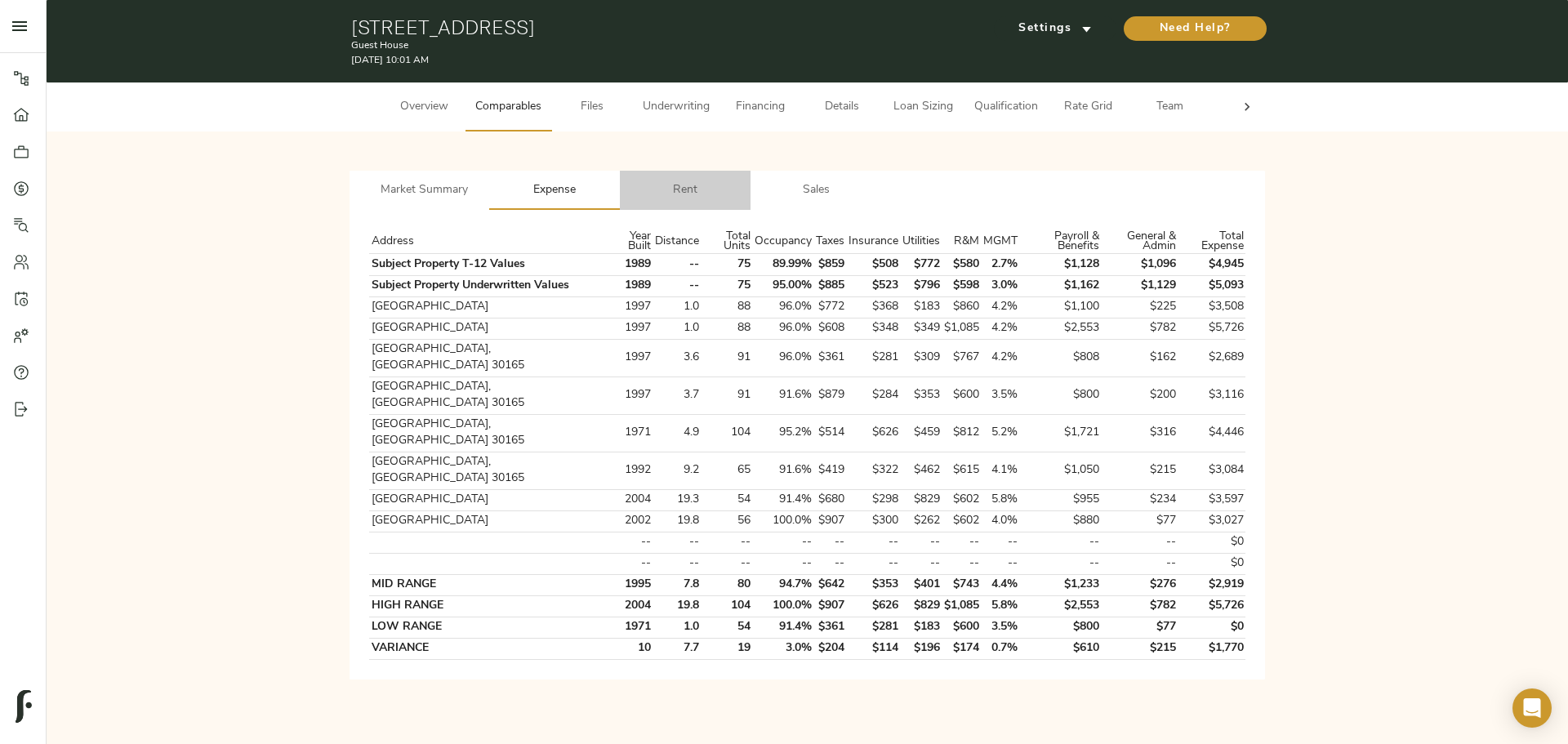
click at [681, 191] on span "Rent" at bounding box center [685, 191] width 111 height 20
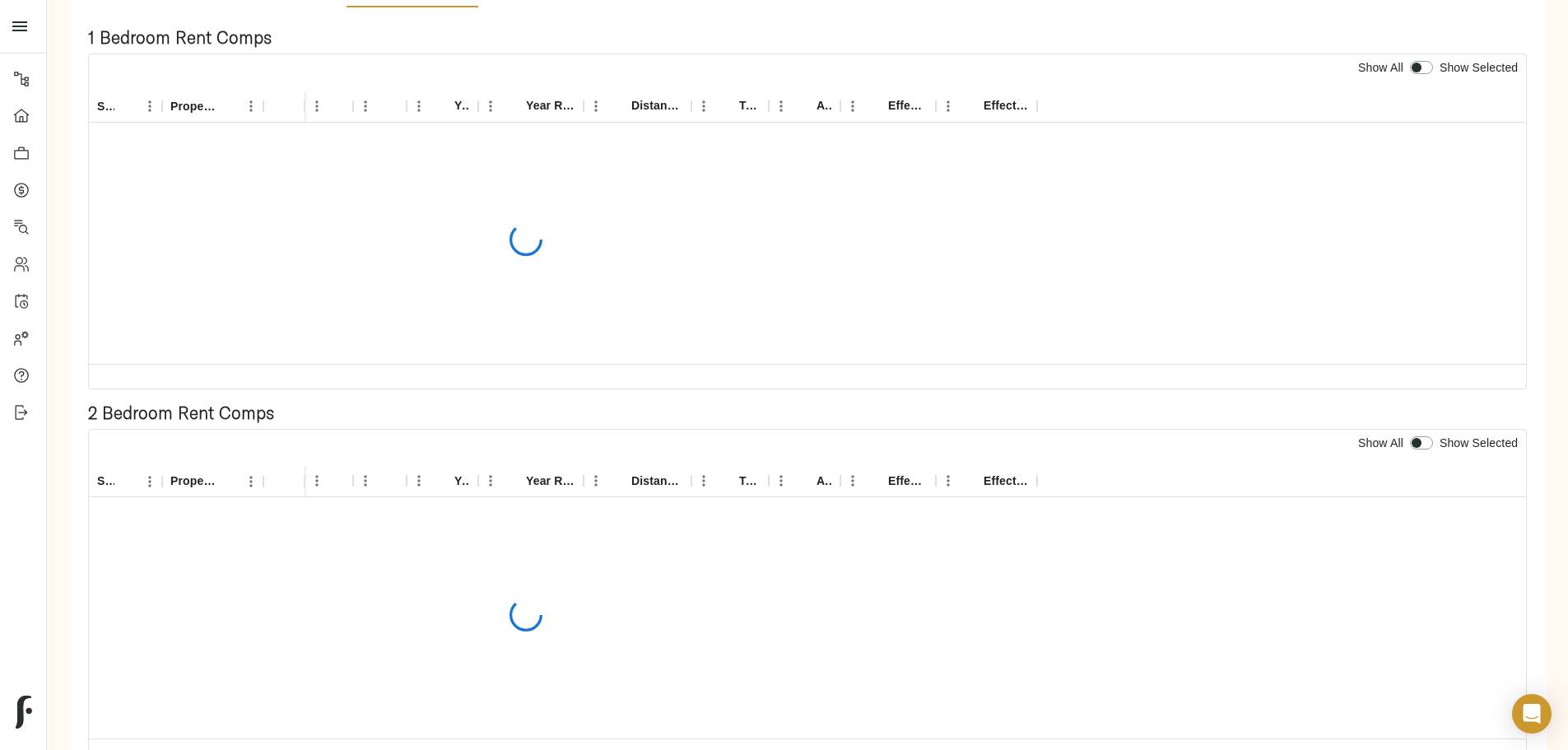
scroll to position [249, 0]
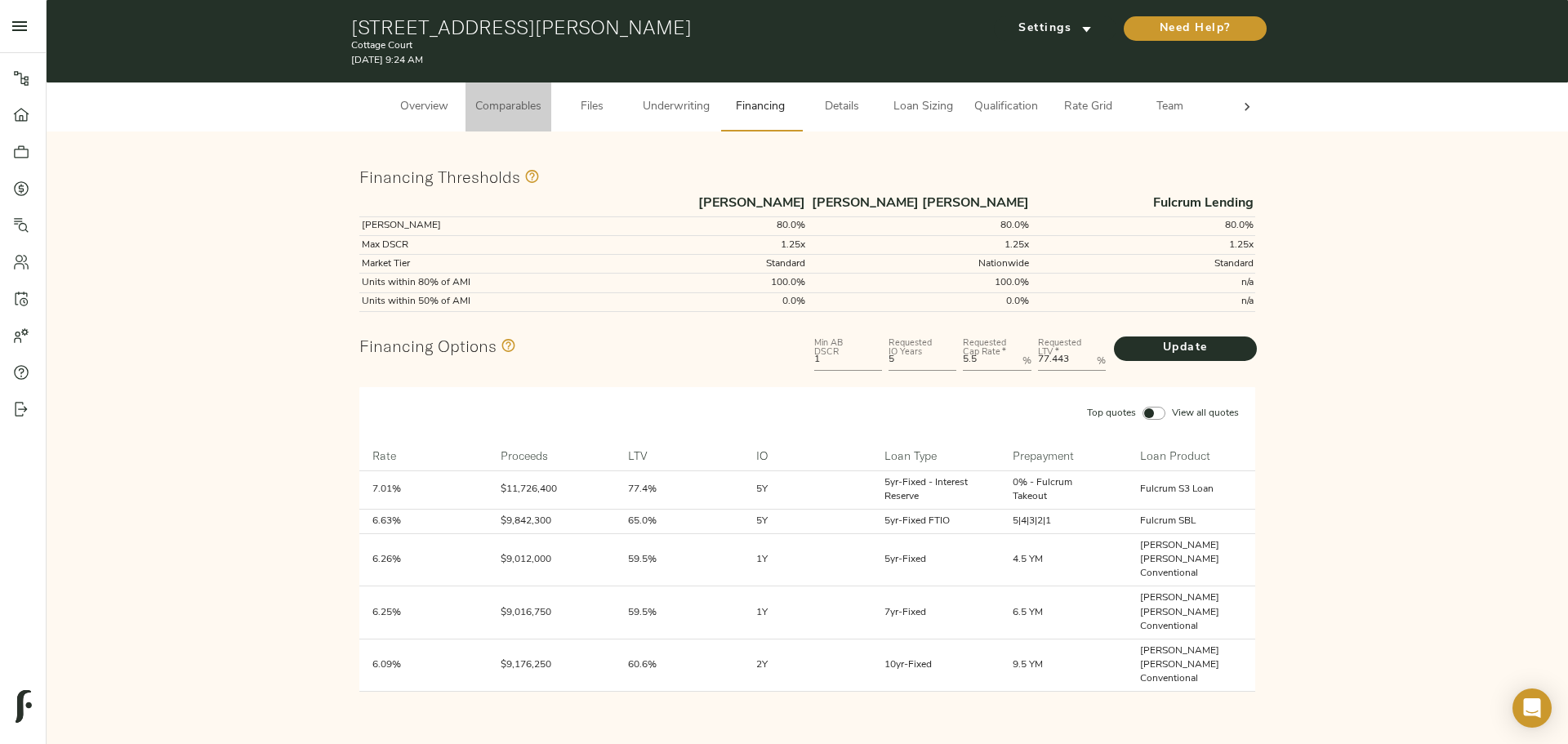
click at [479, 105] on span "Comparables" at bounding box center [508, 107] width 66 height 20
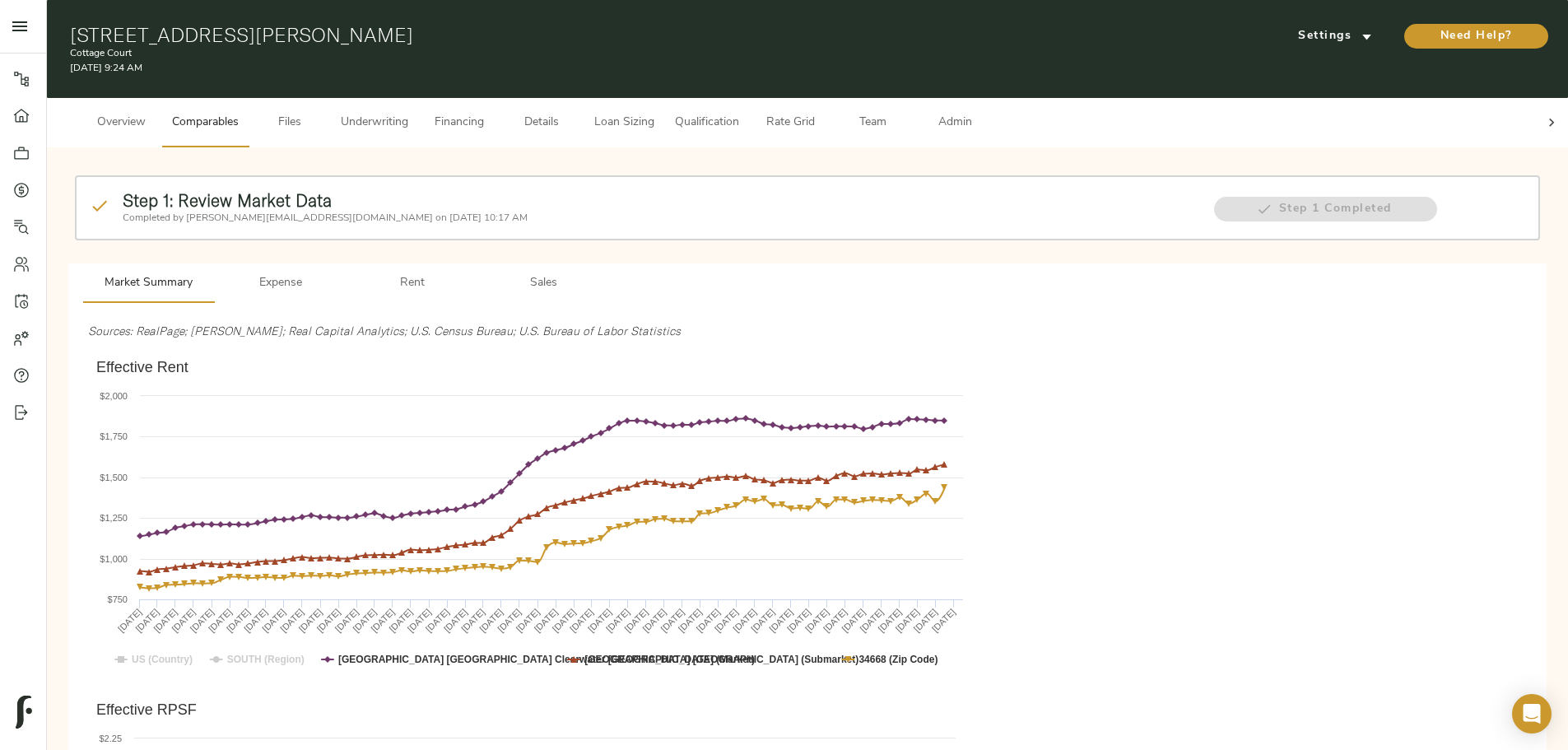
click at [469, 273] on span "Rent" at bounding box center [412, 283] width 112 height 20
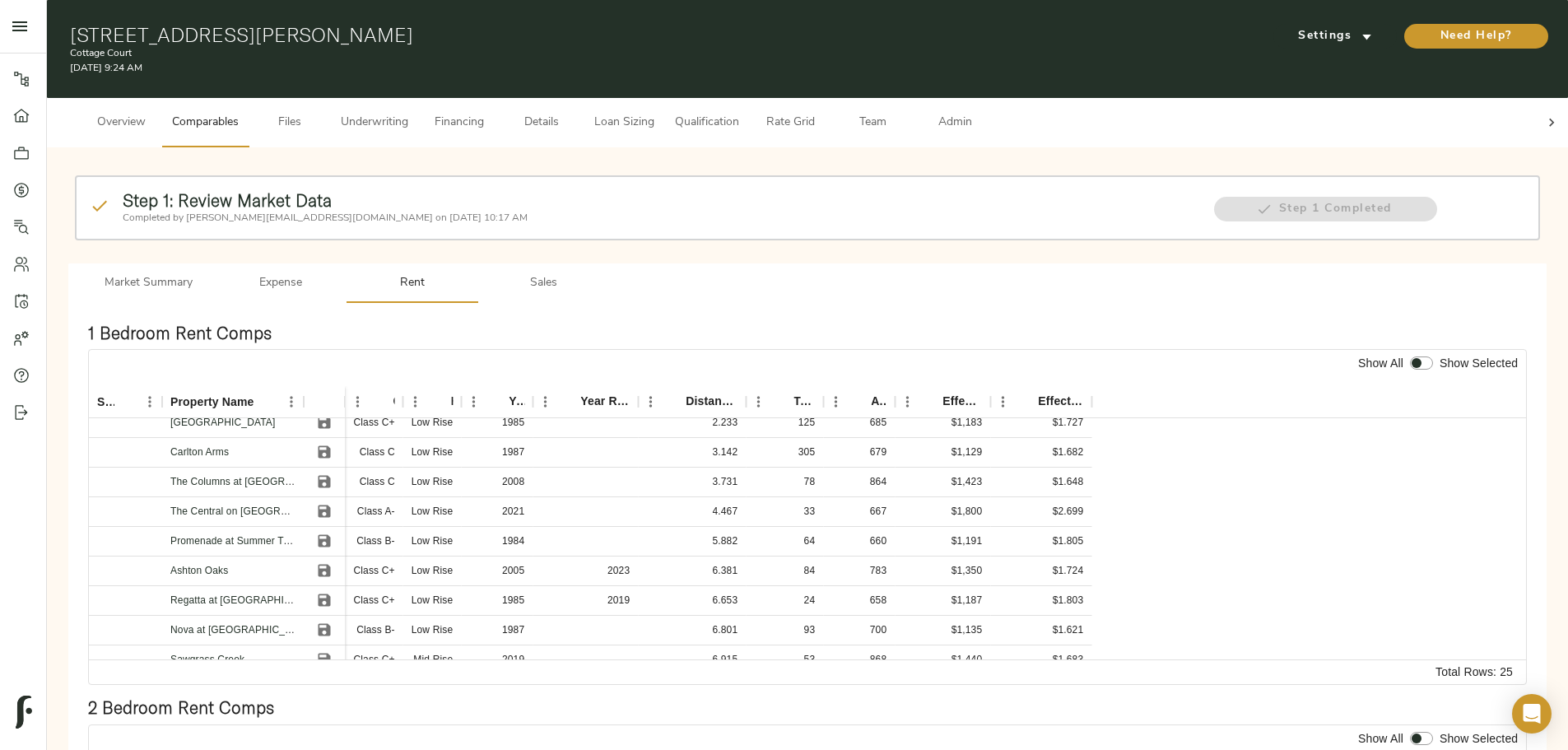
drag, startPoint x: 822, startPoint y: 251, endPoint x: 695, endPoint y: 270, distance: 128.4
click at [600, 273] on span "Sales" at bounding box center [544, 283] width 112 height 20
